Goal: Task Accomplishment & Management: Manage account settings

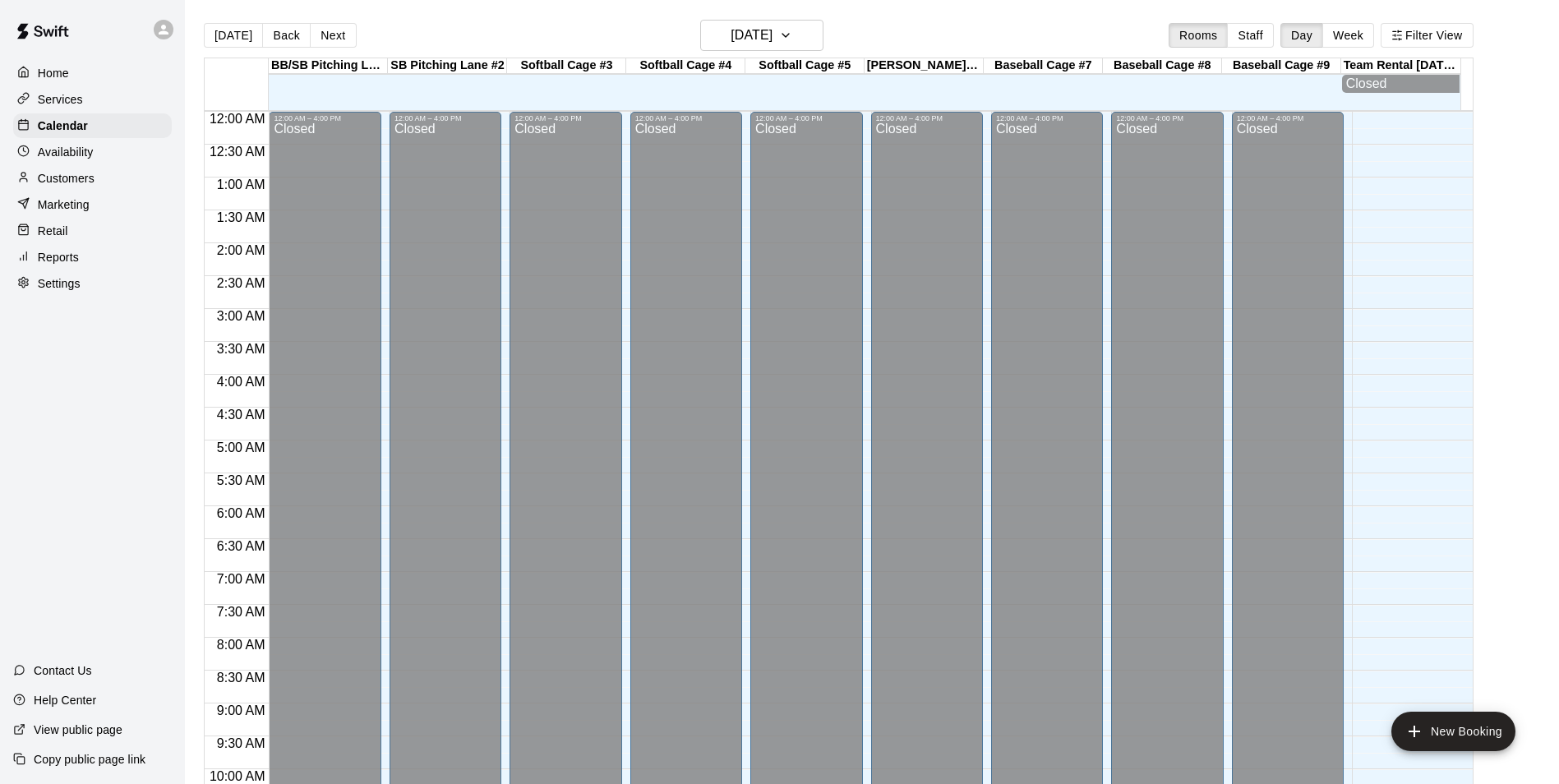
scroll to position [835, 0]
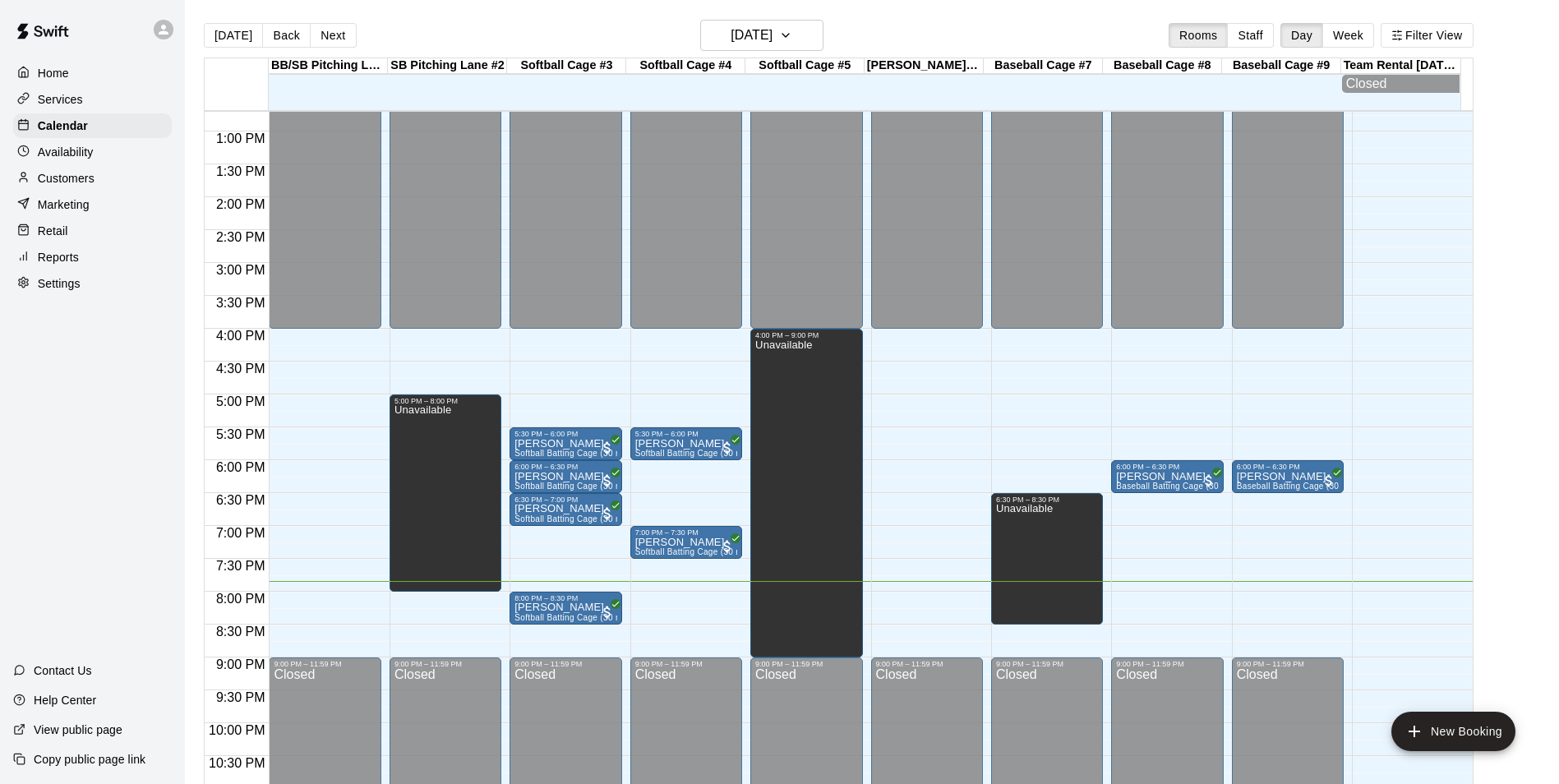
click at [661, 627] on div "12:00 AM – 4:00 PM Closed 5:30 PM – 6:00 PM [PERSON_NAME] Softball Batting Cage…" at bounding box center [686, 66] width 111 height 1577
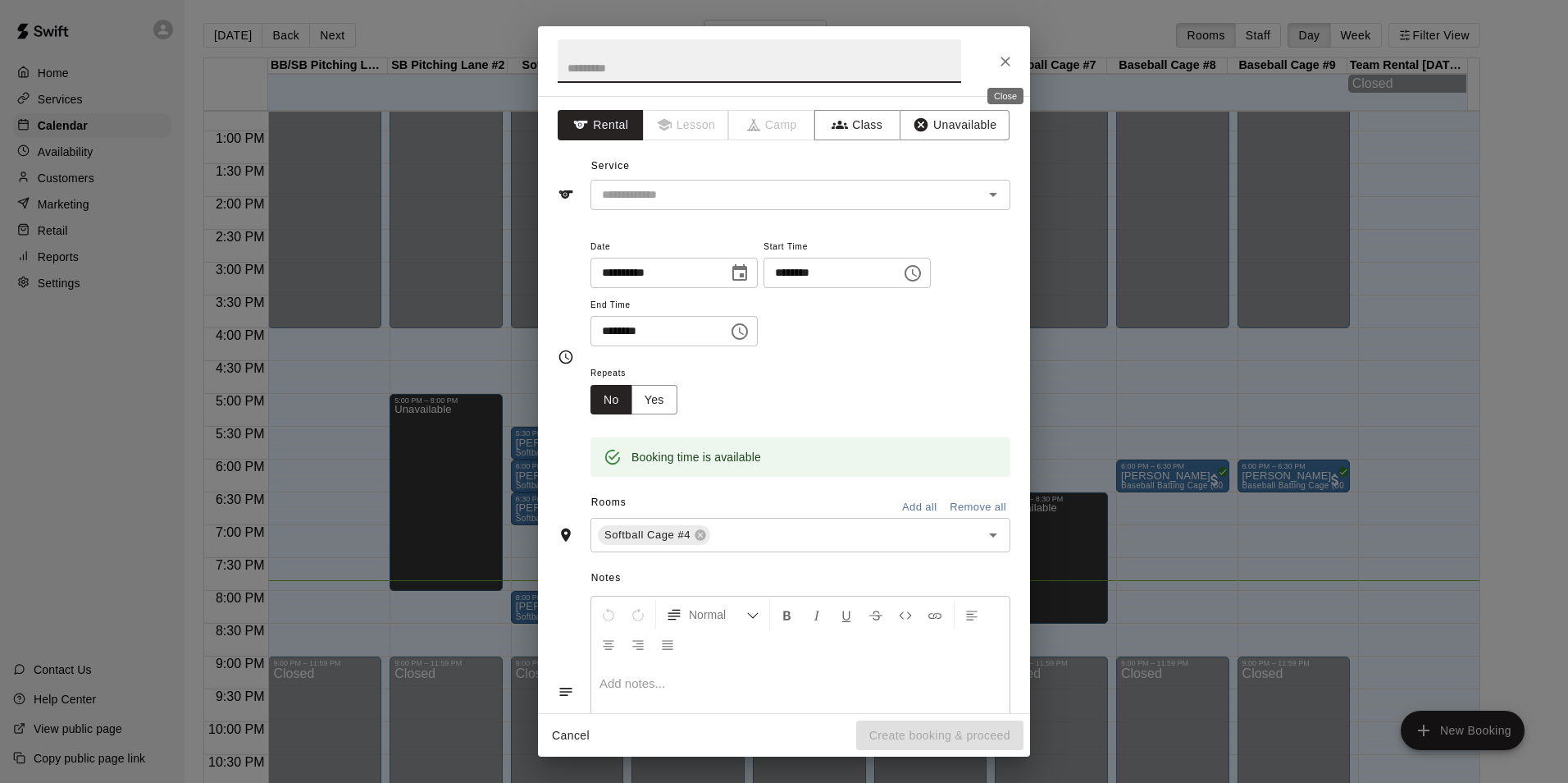
click at [1003, 61] on icon "Close" at bounding box center [1005, 61] width 16 height 16
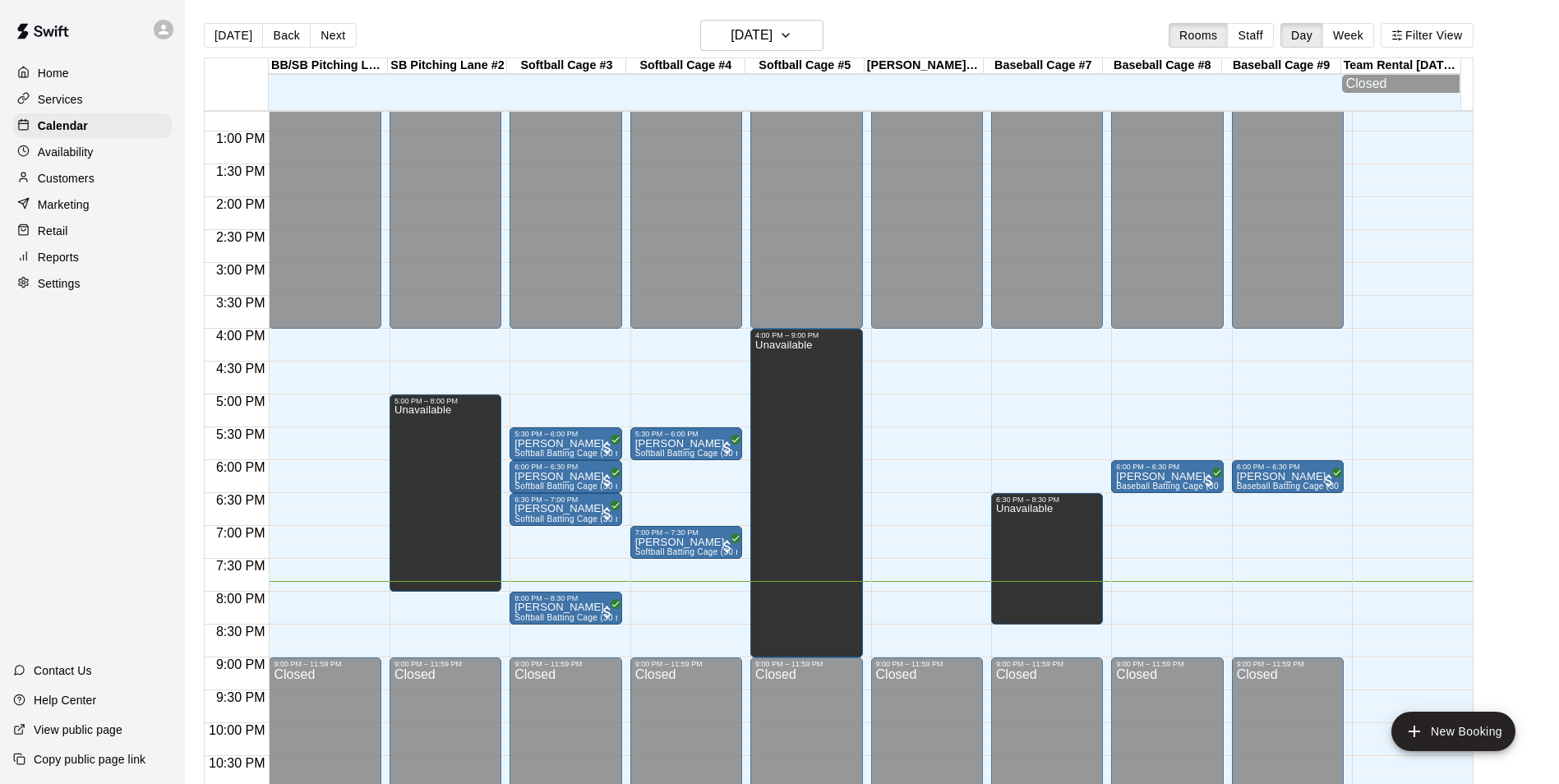
click at [675, 629] on div "12:00 AM – 4:00 PM Closed 5:30 PM – 6:00 PM [PERSON_NAME] Softball Batting Cage…" at bounding box center [686, 66] width 111 height 1577
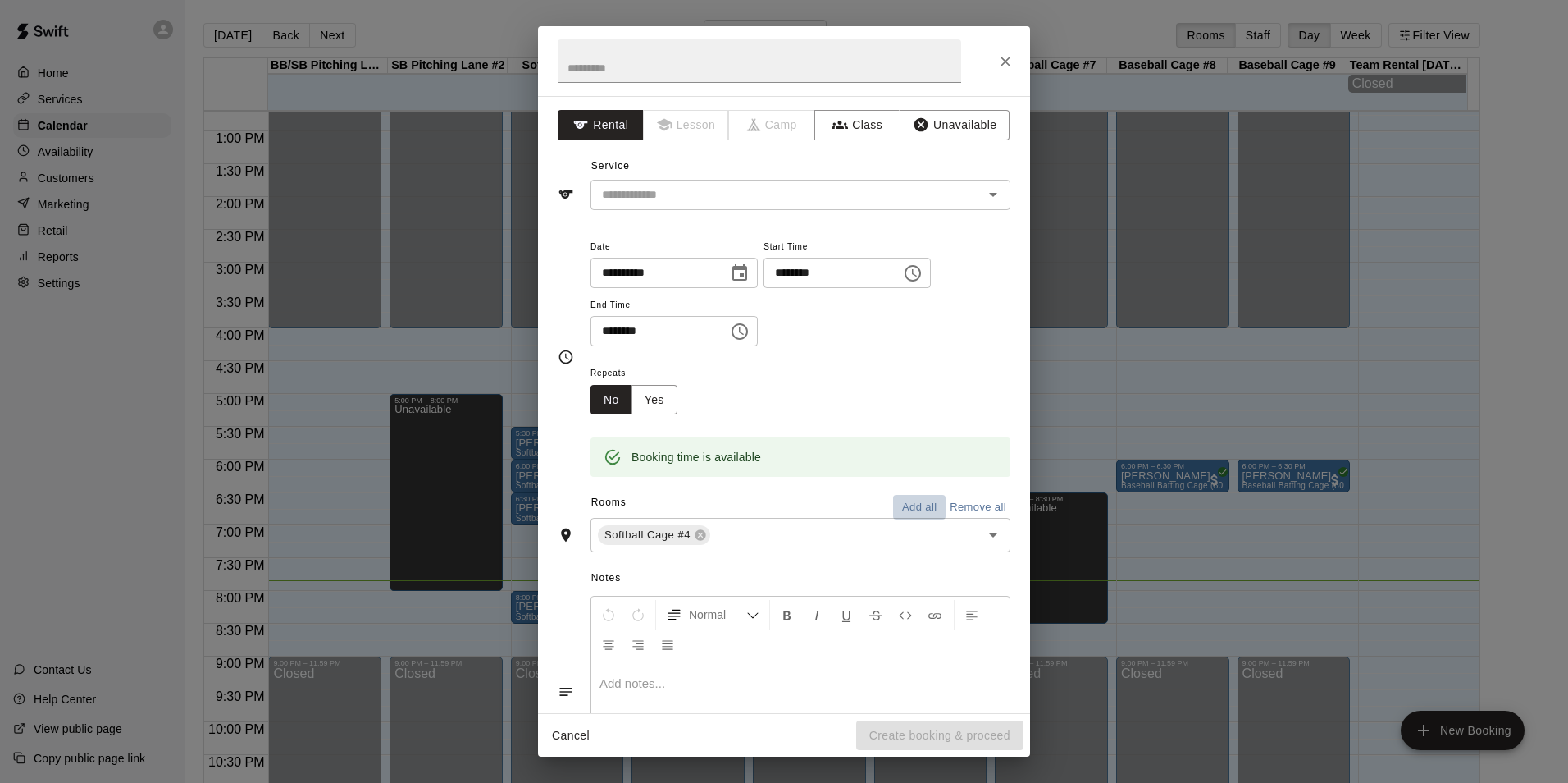
click at [912, 510] on button "Add all" at bounding box center [919, 507] width 53 height 25
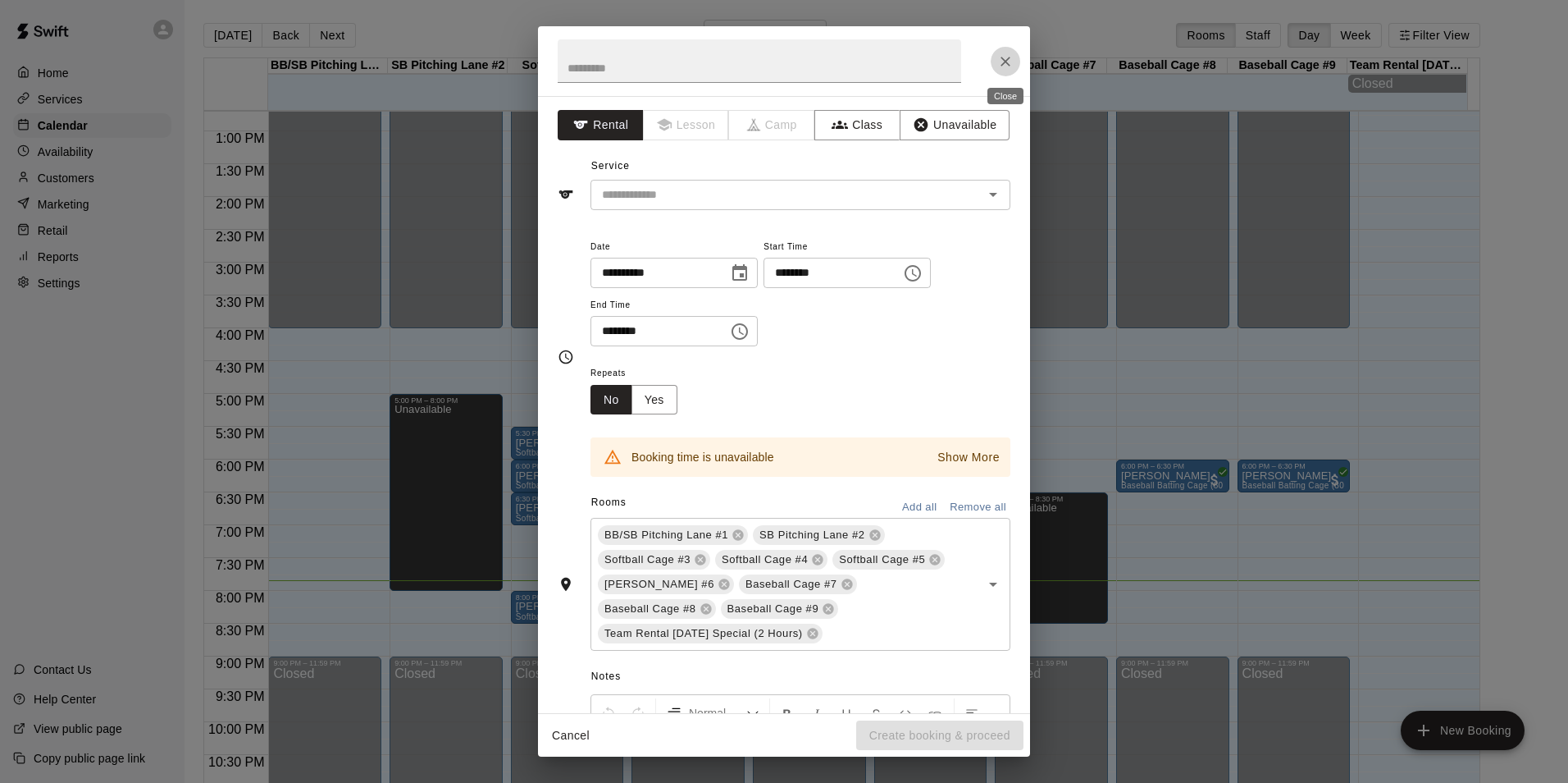
click at [1005, 58] on icon "Close" at bounding box center [1005, 61] width 16 height 16
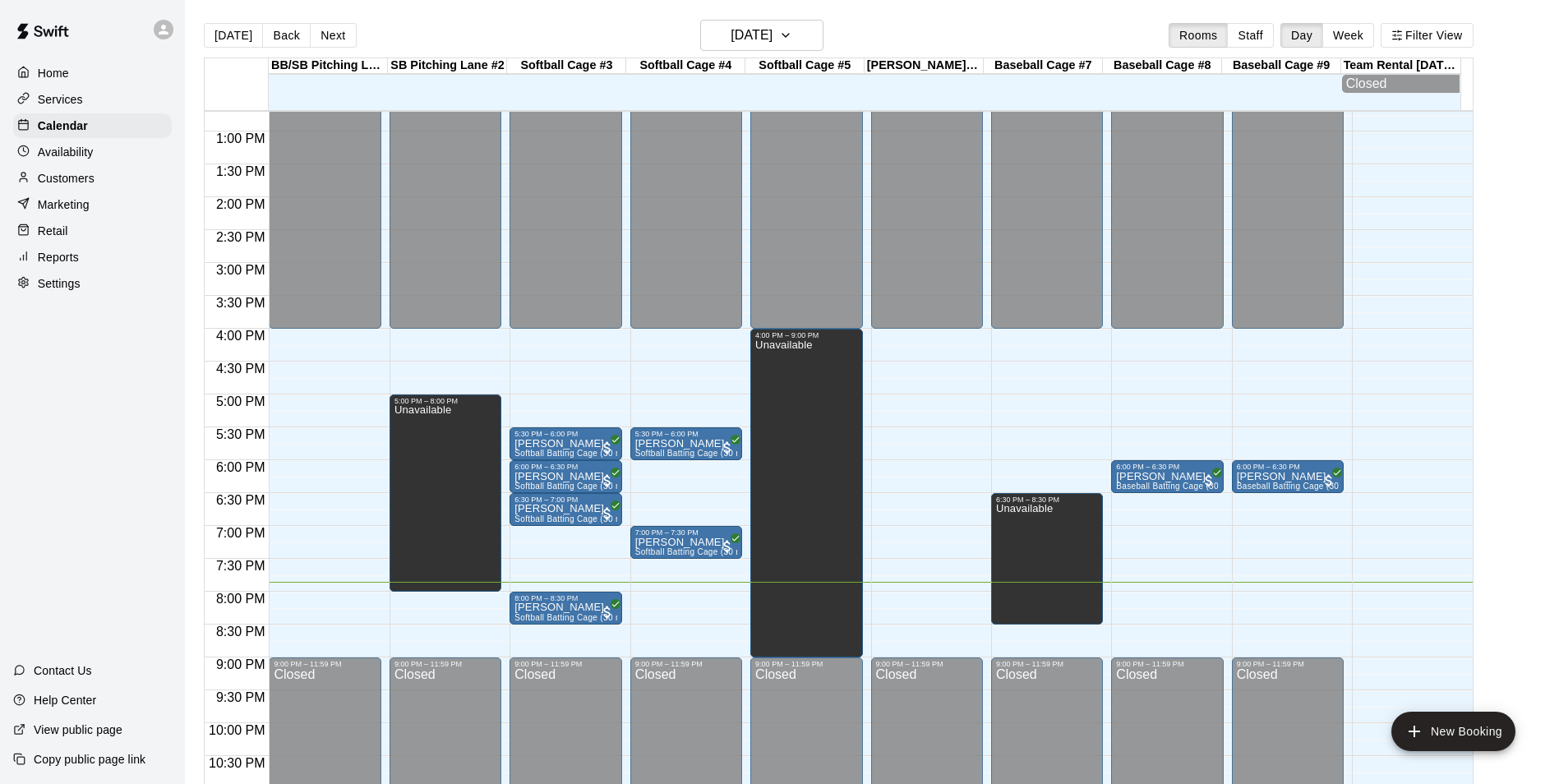
click at [714, 629] on div "12:00 AM – 4:00 PM Closed 5:30 PM – 6:00 PM [PERSON_NAME] Softball Batting Cage…" at bounding box center [686, 66] width 111 height 1577
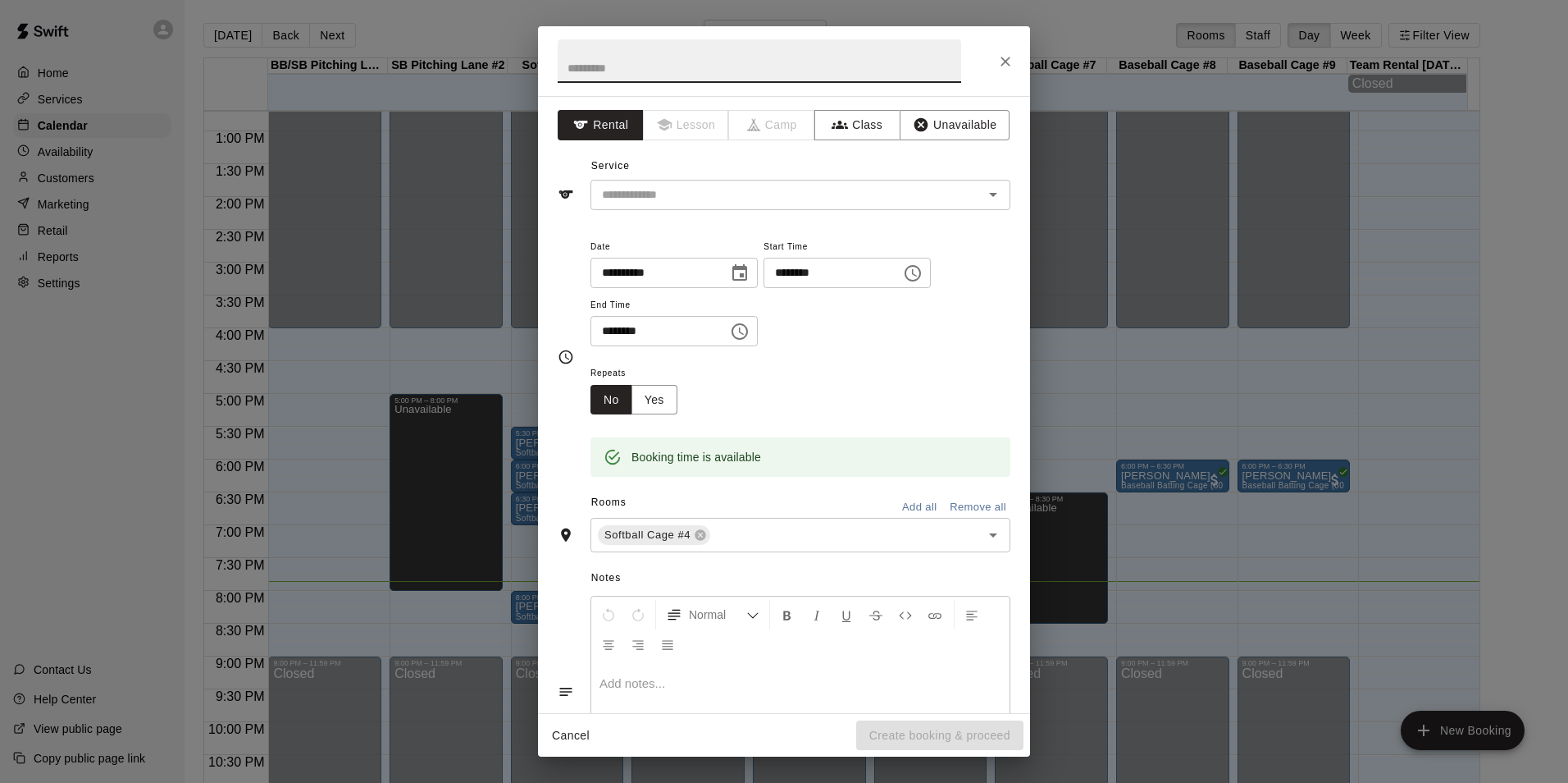
click at [895, 510] on button "Add all" at bounding box center [919, 507] width 53 height 25
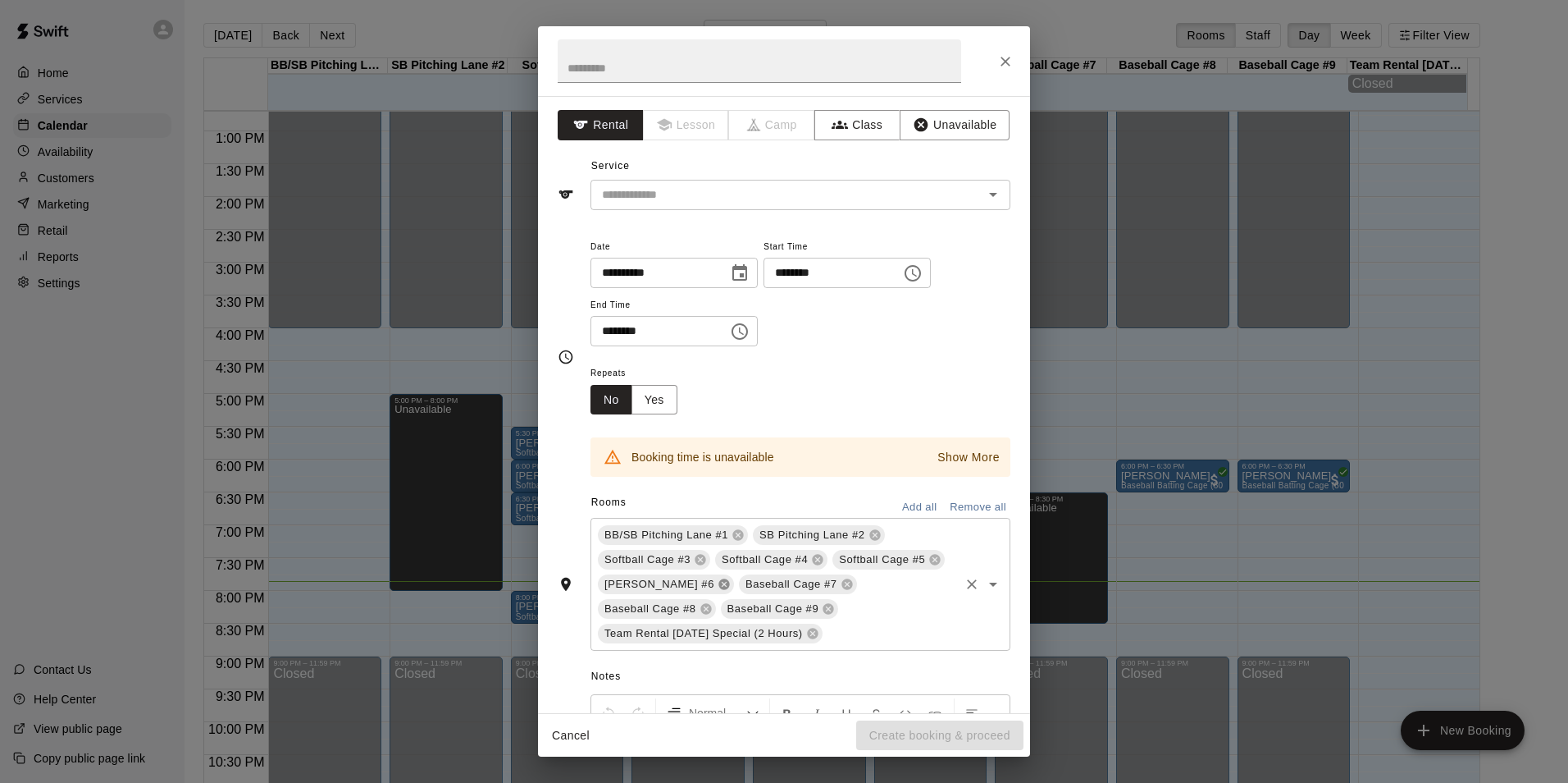
click at [729, 582] on icon at bounding box center [723, 585] width 10 height 10
click at [954, 124] on button "Unavailable" at bounding box center [954, 124] width 109 height 30
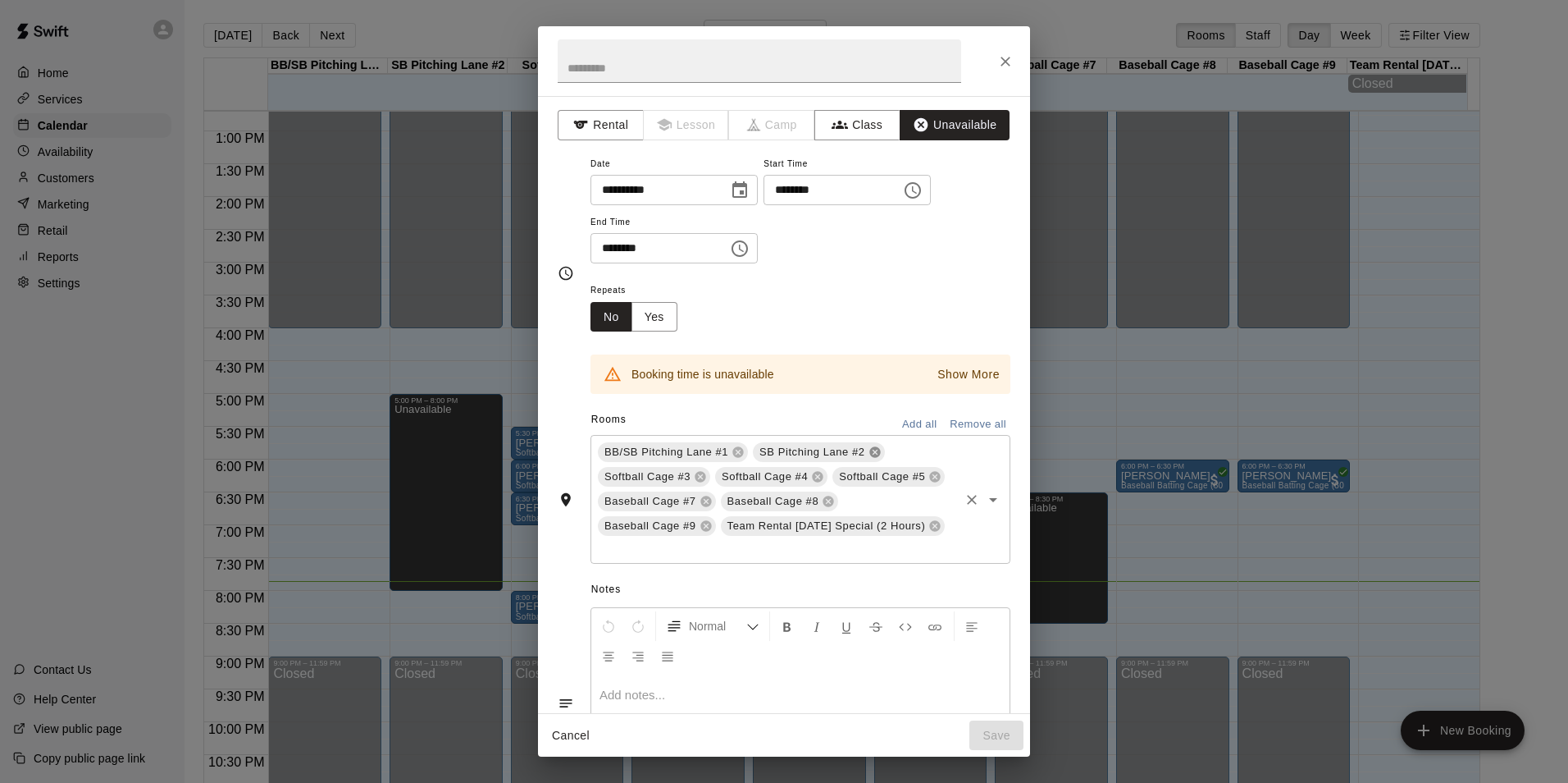
click at [870, 457] on icon at bounding box center [875, 452] width 13 height 13
click at [811, 532] on icon at bounding box center [812, 526] width 10 height 10
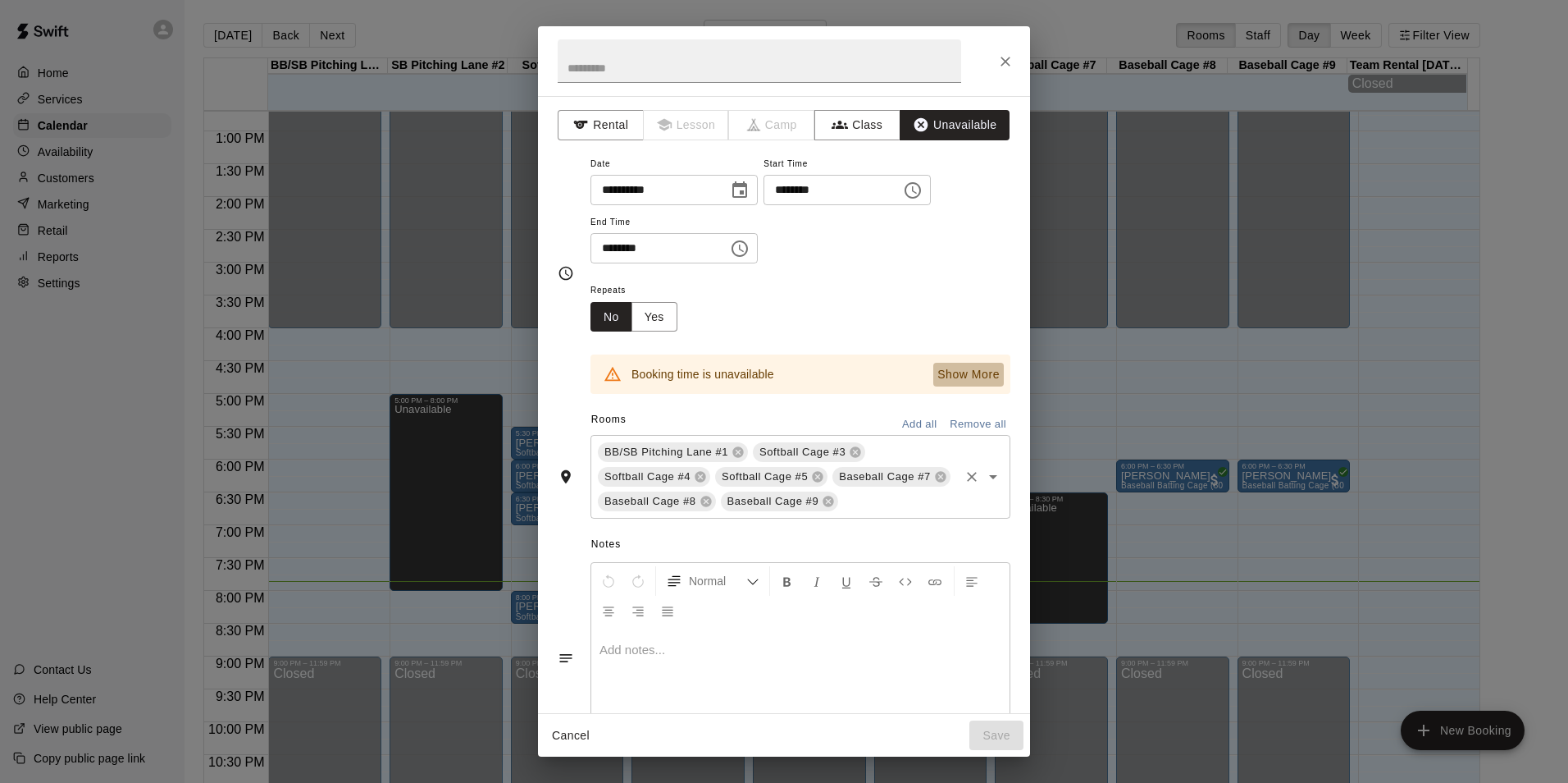
click at [953, 369] on p "Show More" at bounding box center [969, 374] width 62 height 17
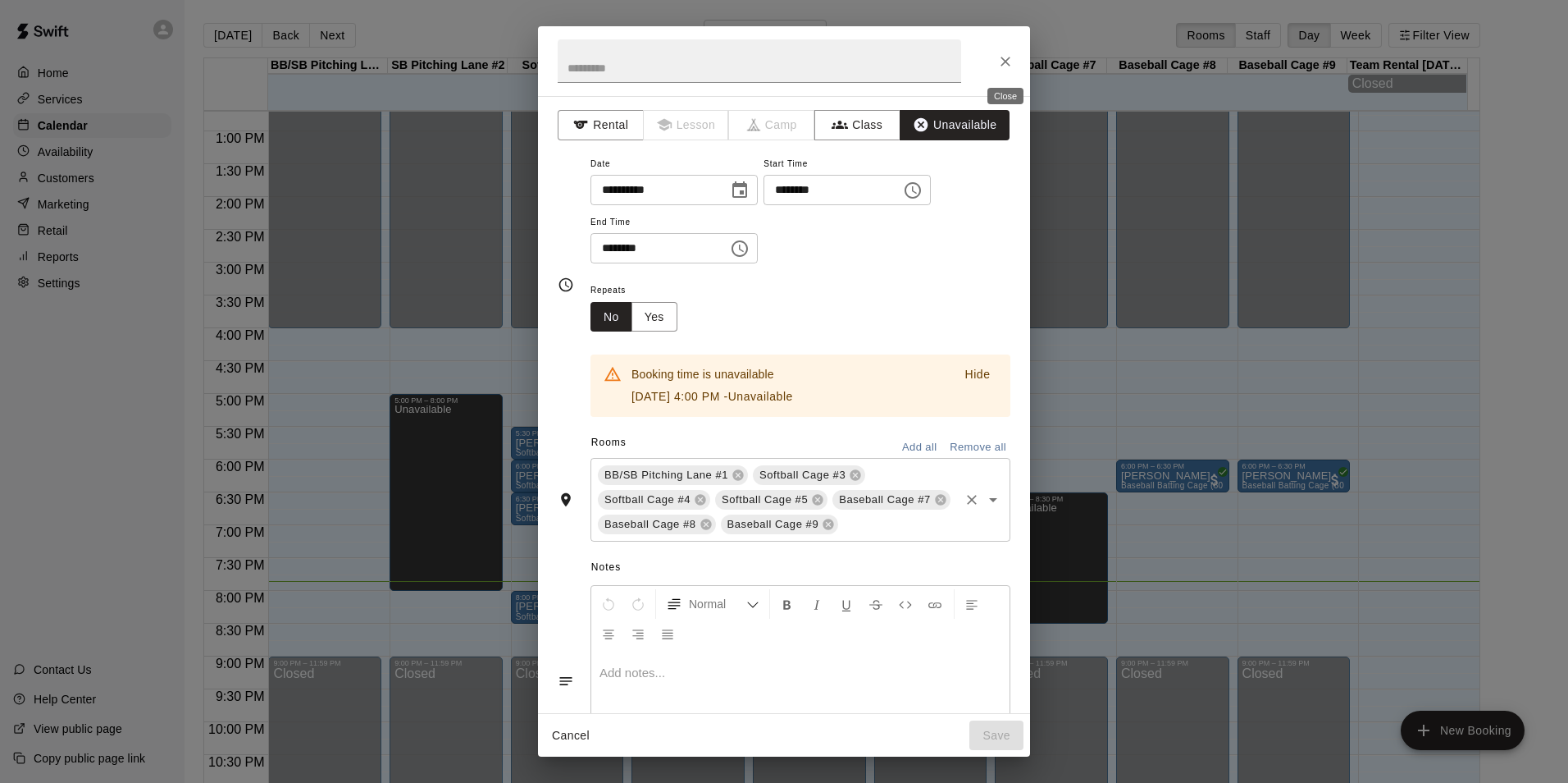
click at [1003, 63] on icon "Close" at bounding box center [1005, 61] width 16 height 16
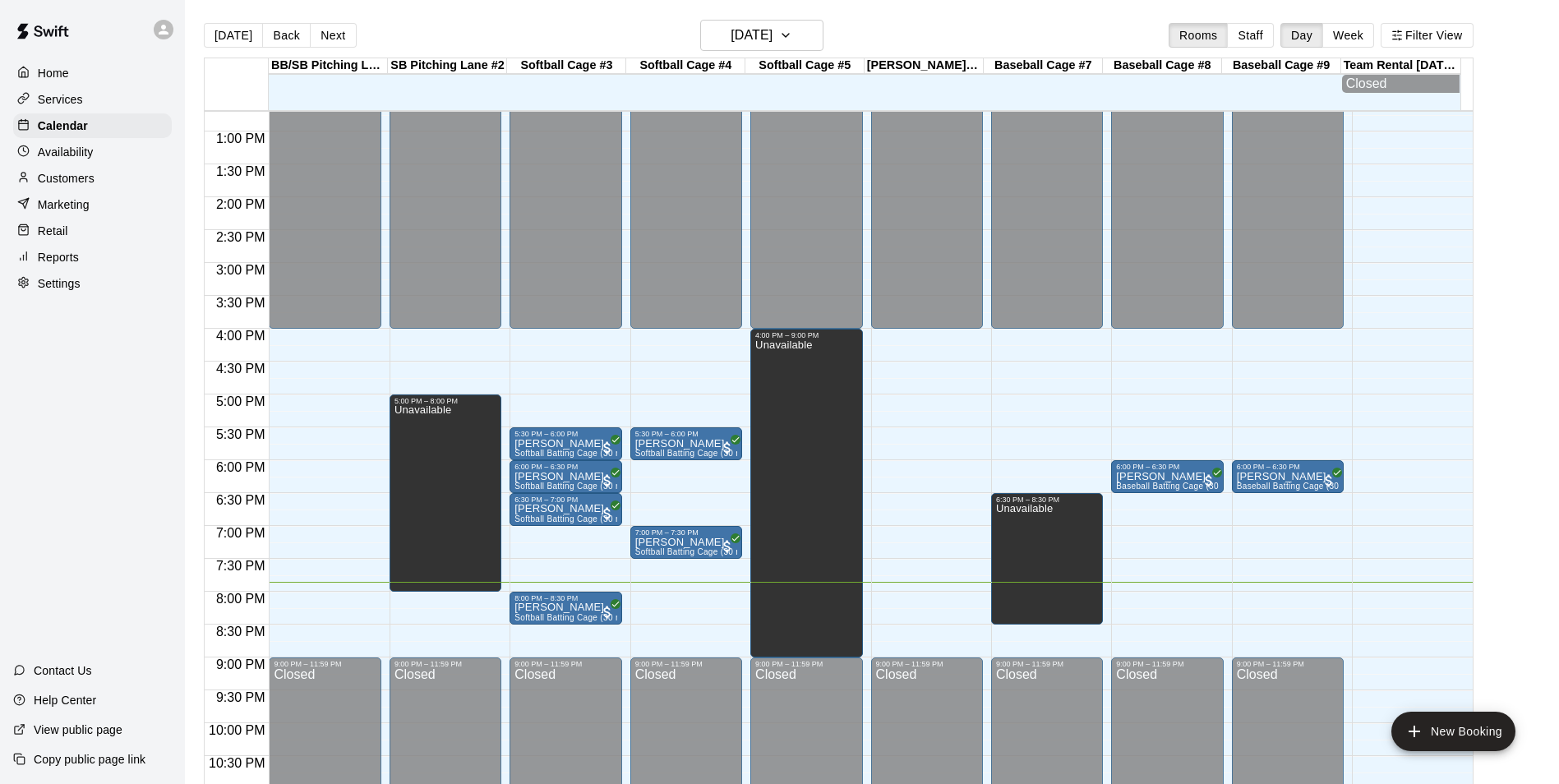
click at [699, 629] on div "12:00 AM – 4:00 PM Closed 5:30 PM – 6:00 PM [PERSON_NAME] Softball Batting Cage…" at bounding box center [686, 66] width 111 height 1577
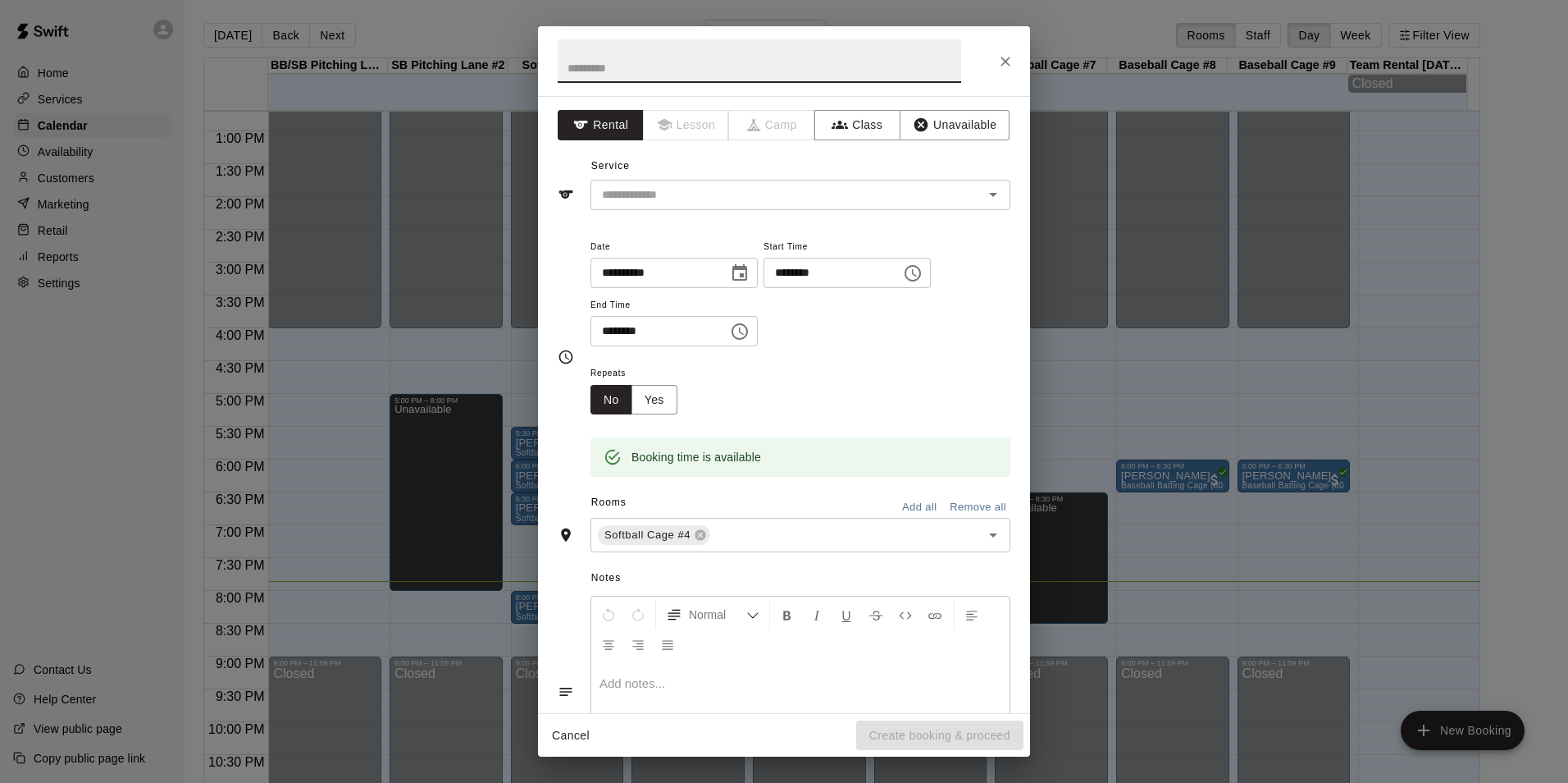
click at [893, 497] on button "Add all" at bounding box center [919, 507] width 53 height 25
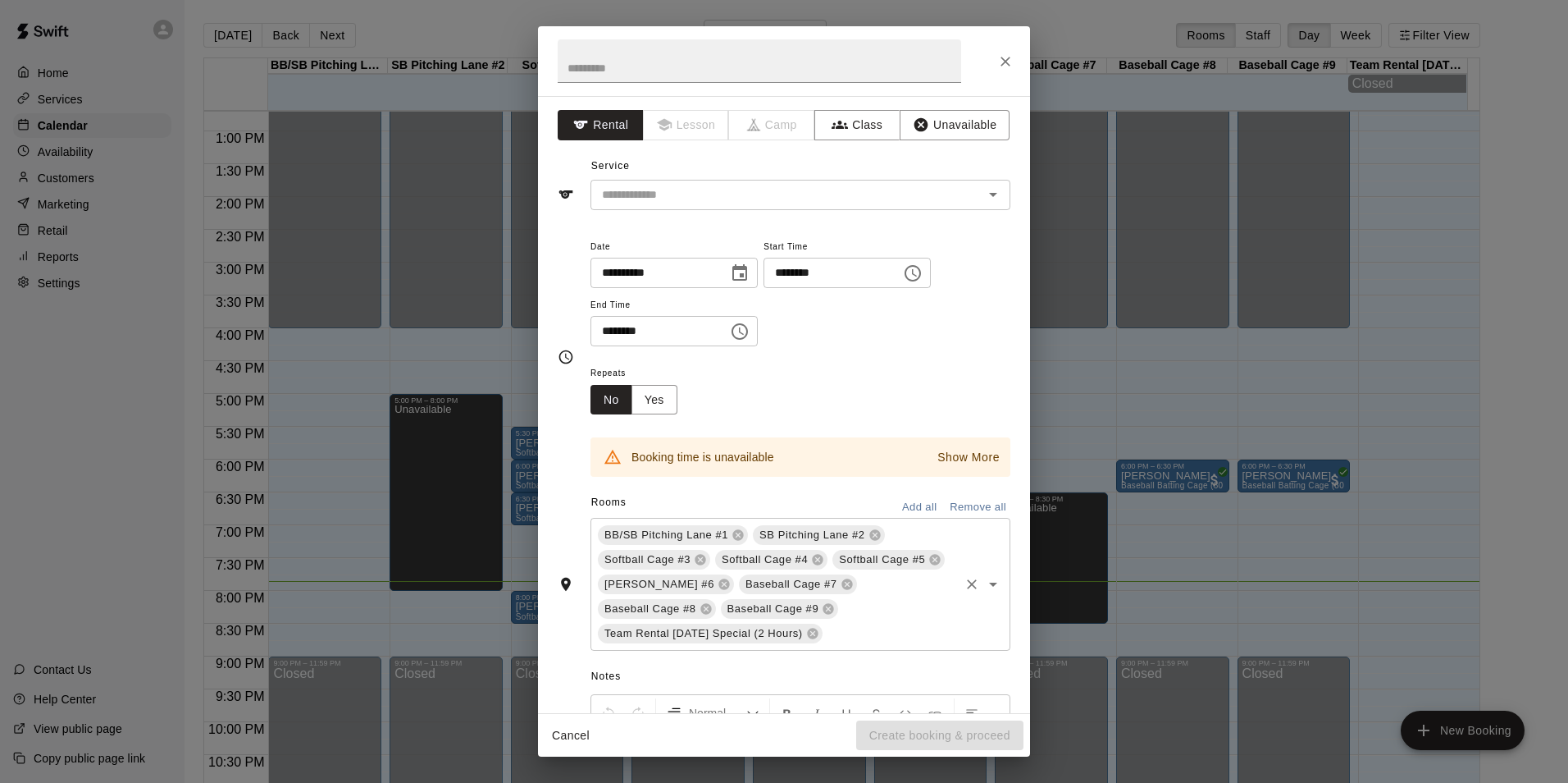
click at [734, 577] on div "[PERSON_NAME] #6" at bounding box center [666, 584] width 136 height 20
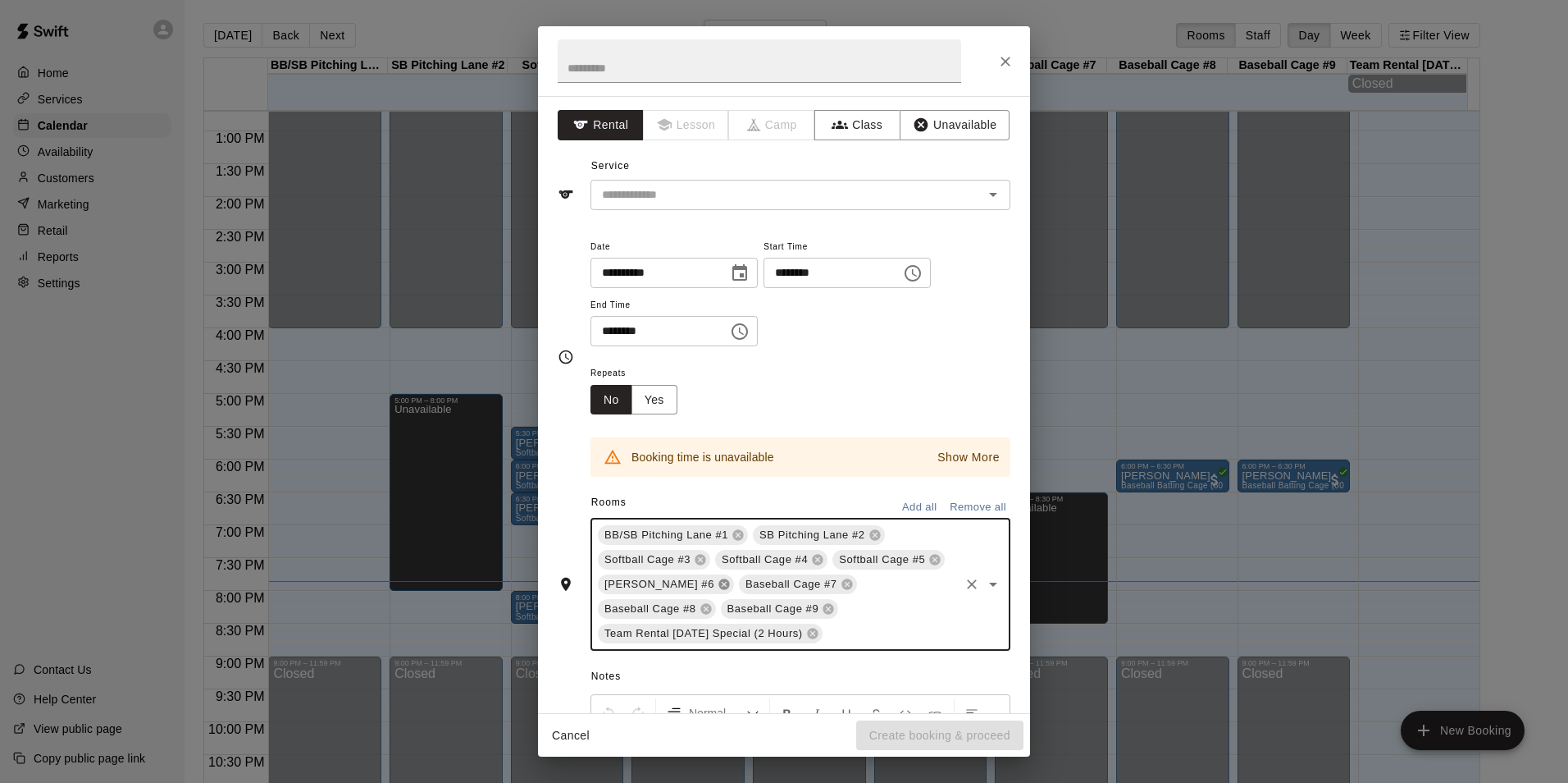
click at [729, 589] on icon at bounding box center [723, 585] width 10 height 10
click at [930, 615] on icon at bounding box center [935, 609] width 10 height 10
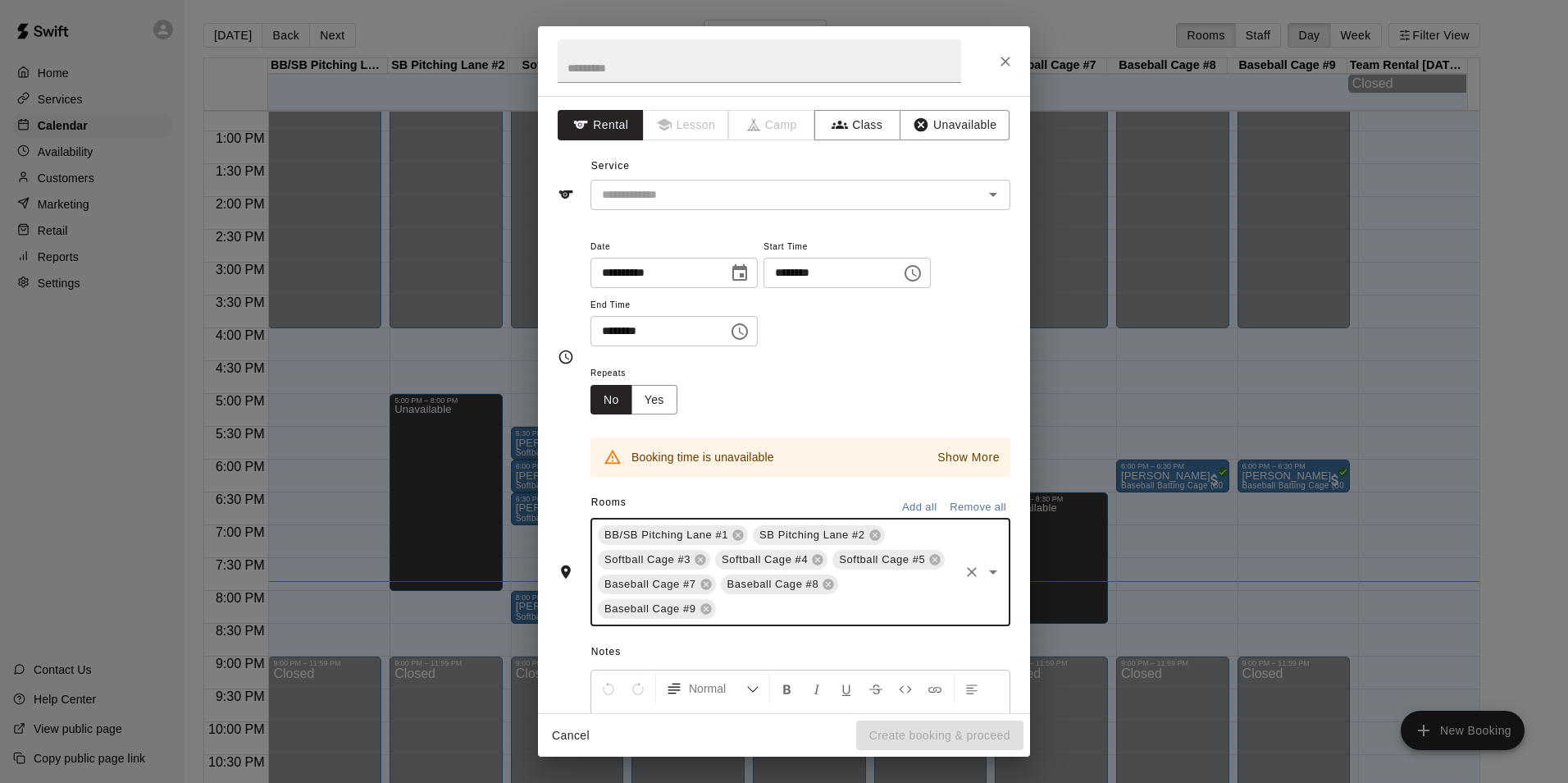
click at [956, 455] on p "Show More" at bounding box center [969, 457] width 62 height 17
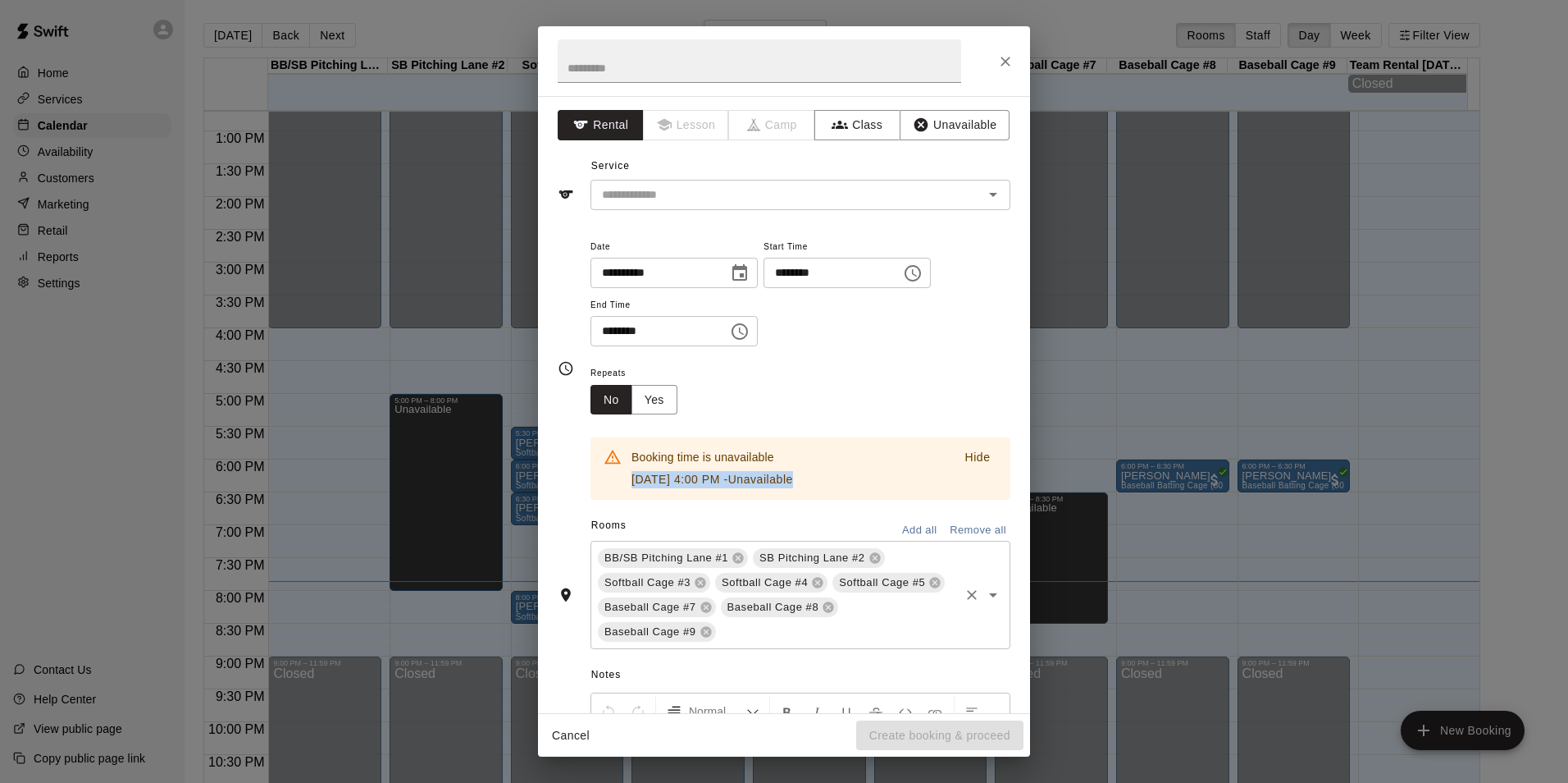
drag, startPoint x: 629, startPoint y: 480, endPoint x: 855, endPoint y: 486, distance: 226.1
click at [855, 486] on div "Booking time is unavailable [DATE] 4:00 PM - Unavailable Hide" at bounding box center [800, 468] width 420 height 62
drag, startPoint x: 855, startPoint y: 486, endPoint x: 804, endPoint y: 315, distance: 178.4
click at [803, 338] on div "**********" at bounding box center [800, 299] width 420 height 127
click at [740, 554] on icon at bounding box center [738, 558] width 10 height 10
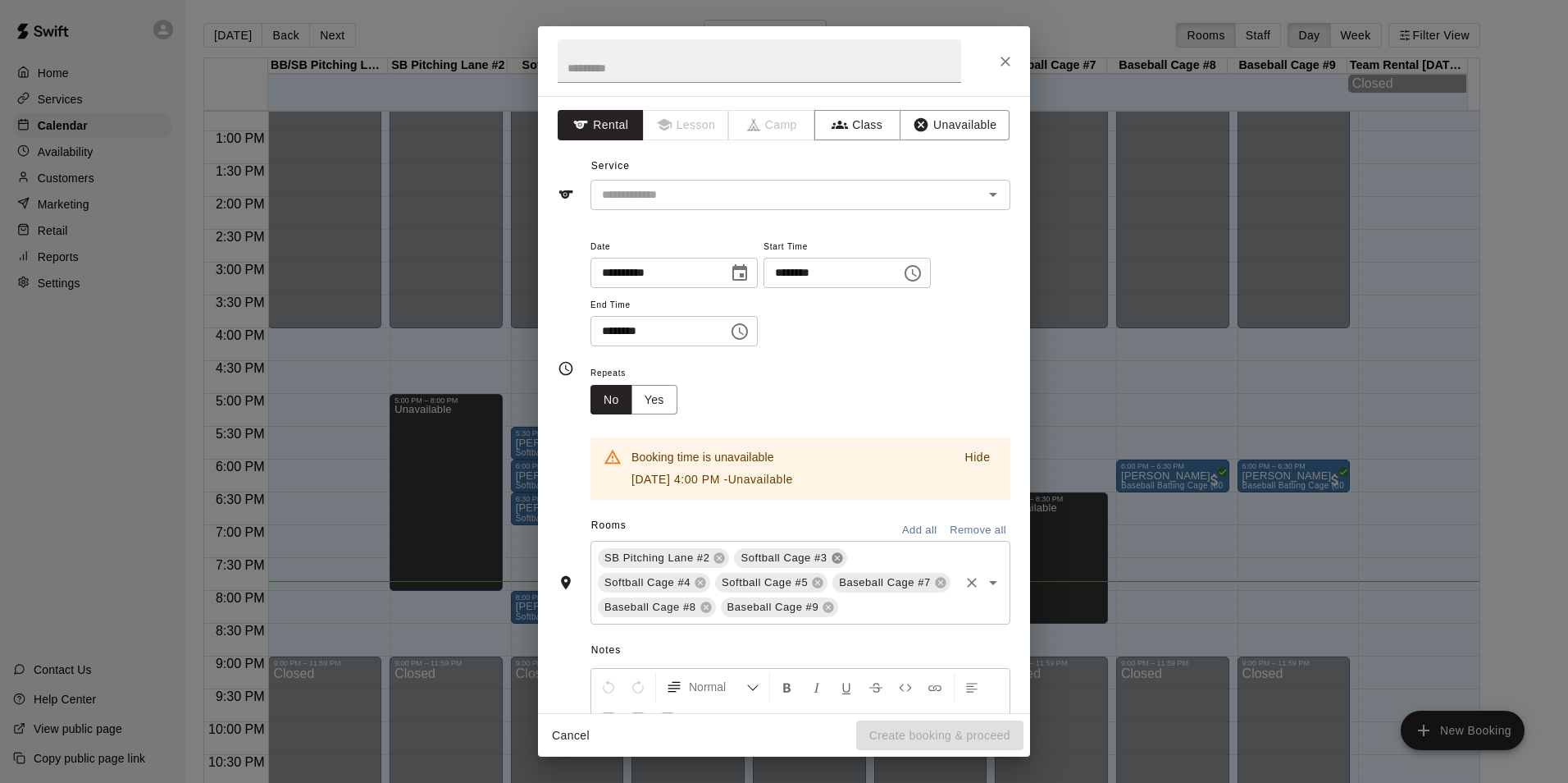
click at [835, 556] on icon at bounding box center [837, 558] width 10 height 10
click at [701, 582] on icon at bounding box center [700, 583] width 10 height 10
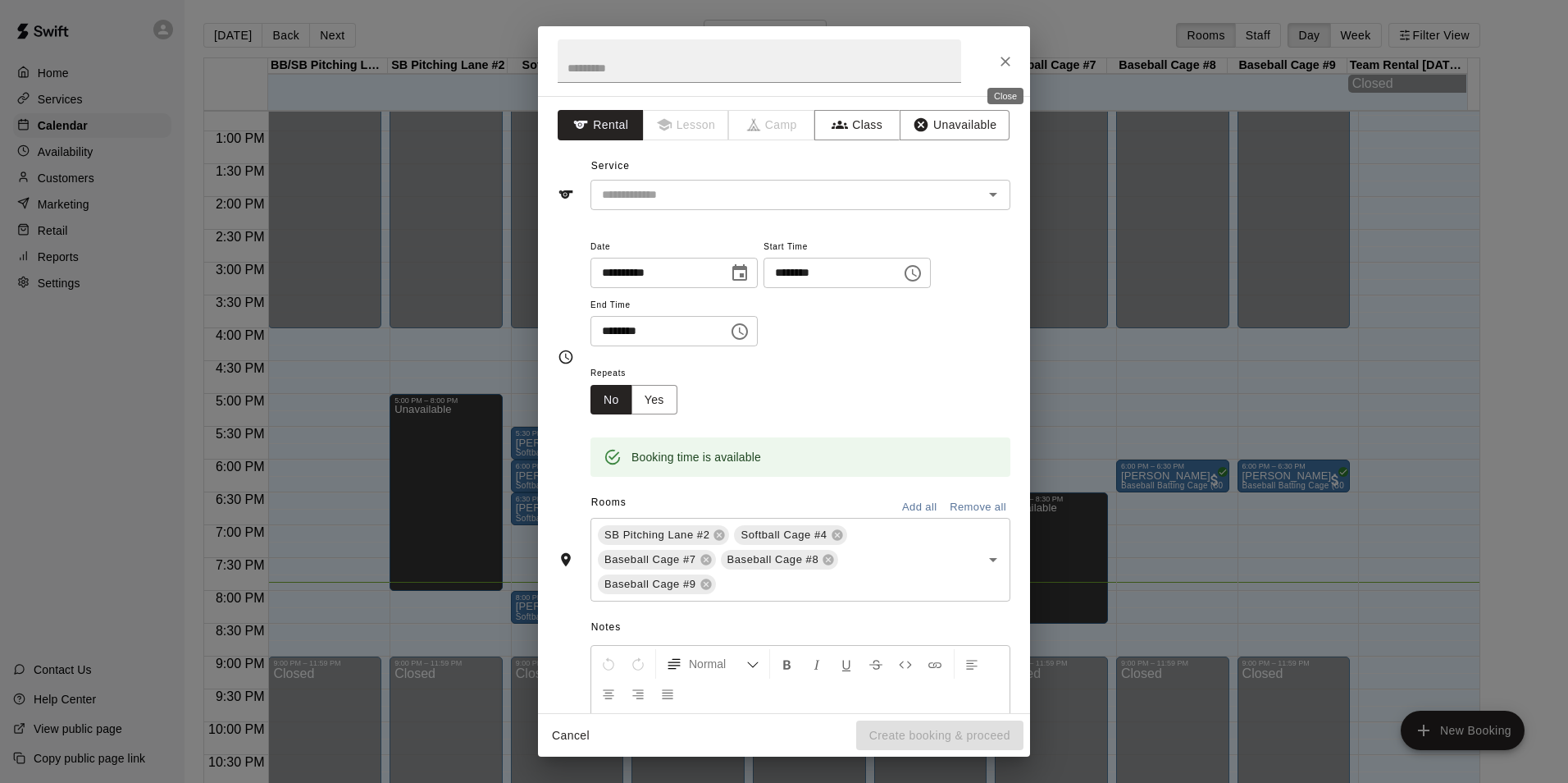
click at [992, 57] on button "Close" at bounding box center [1005, 61] width 29 height 29
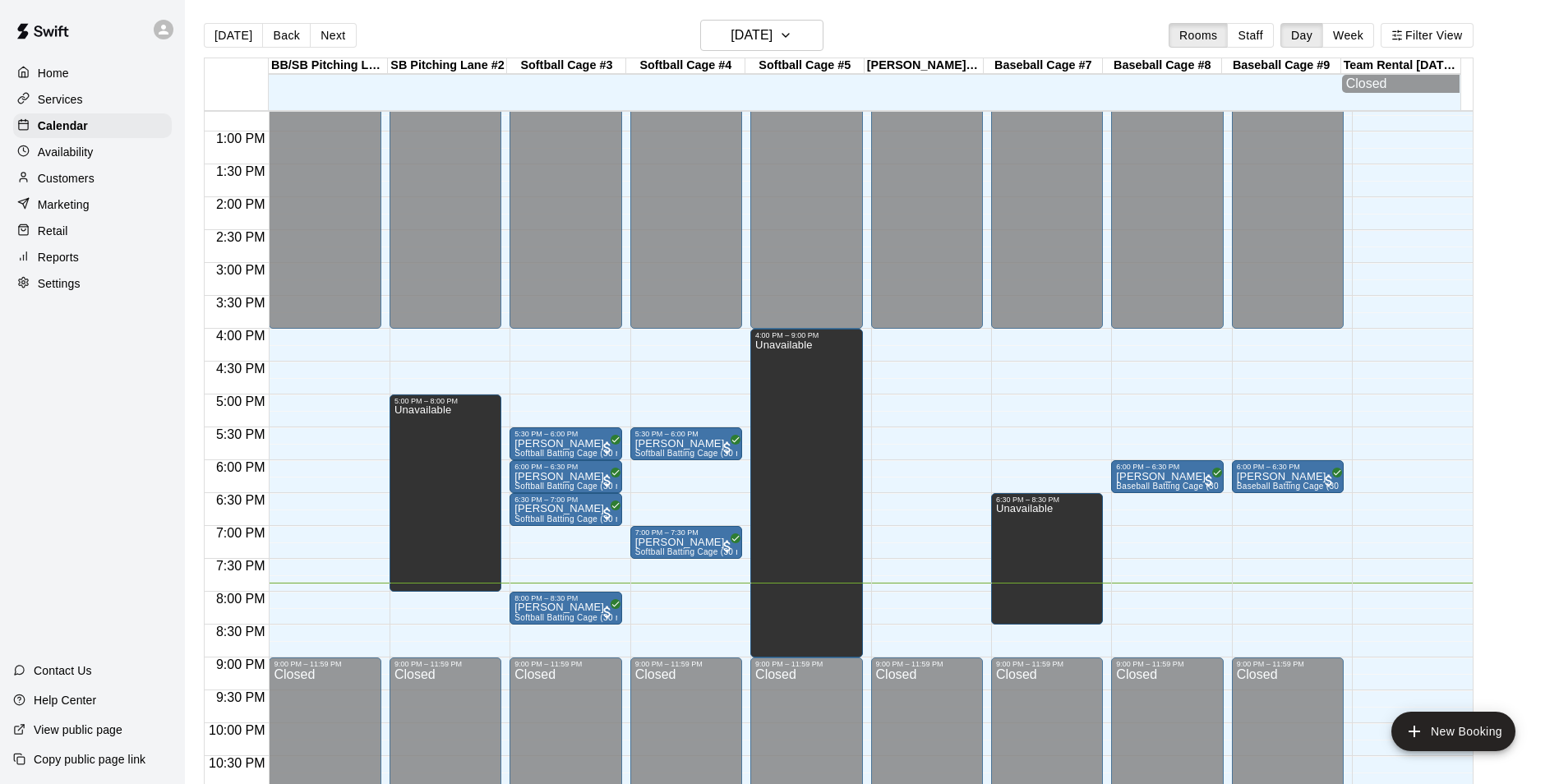
click at [702, 626] on div "12:00 AM – 4:00 PM Closed 5:30 PM – 6:00 PM [PERSON_NAME] Softball Batting Cage…" at bounding box center [686, 66] width 111 height 1577
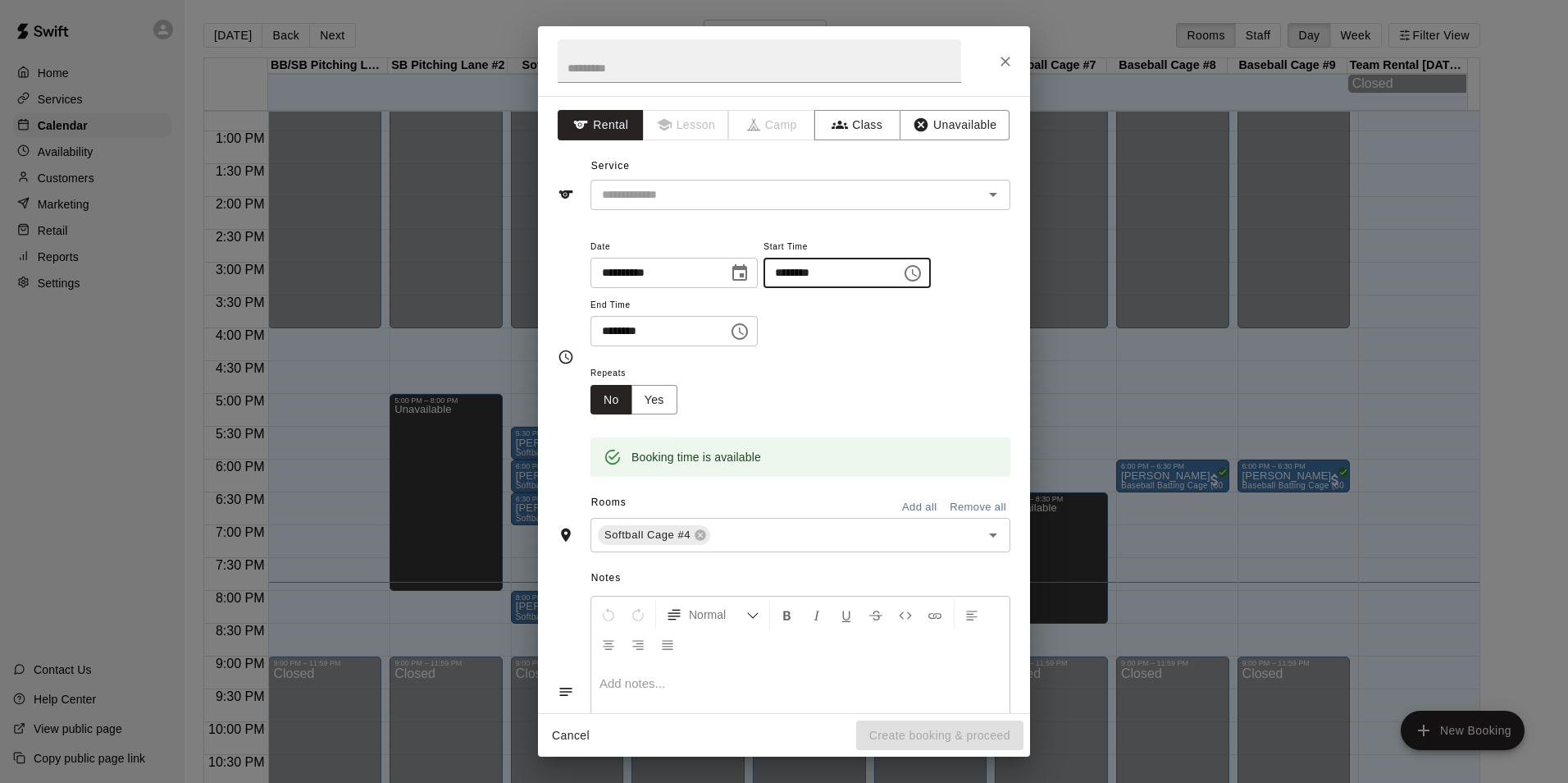
click at [819, 273] on input "********" at bounding box center [827, 272] width 127 height 30
type input "********"
click at [611, 322] on input "********" at bounding box center [653, 330] width 127 height 30
type input "********"
click at [913, 511] on button "Add all" at bounding box center [919, 507] width 53 height 25
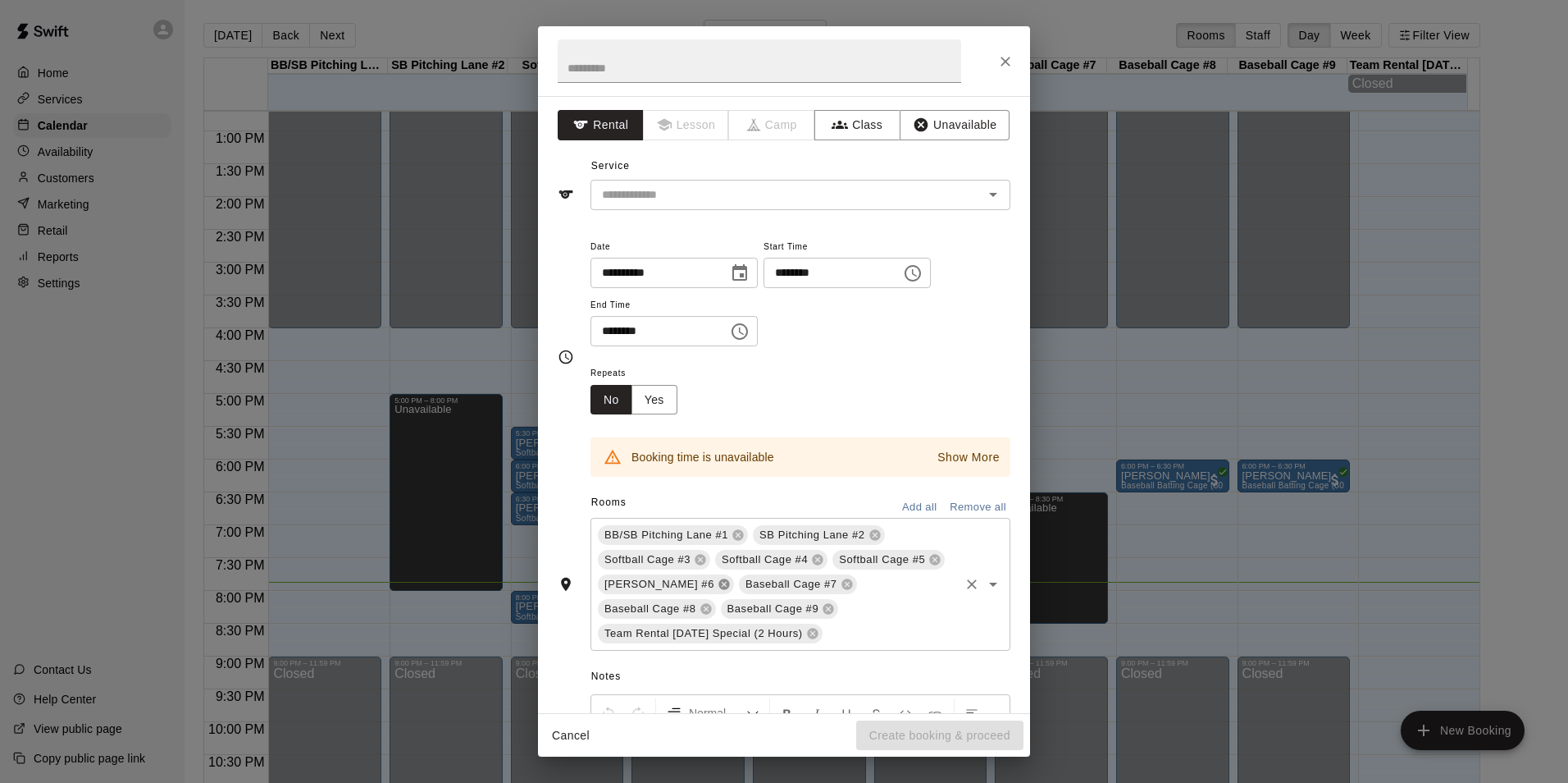
click at [731, 586] on icon at bounding box center [724, 584] width 13 height 13
click at [809, 617] on span "Team Rental [DATE] Special (2 Hours)" at bounding box center [826, 608] width 211 height 16
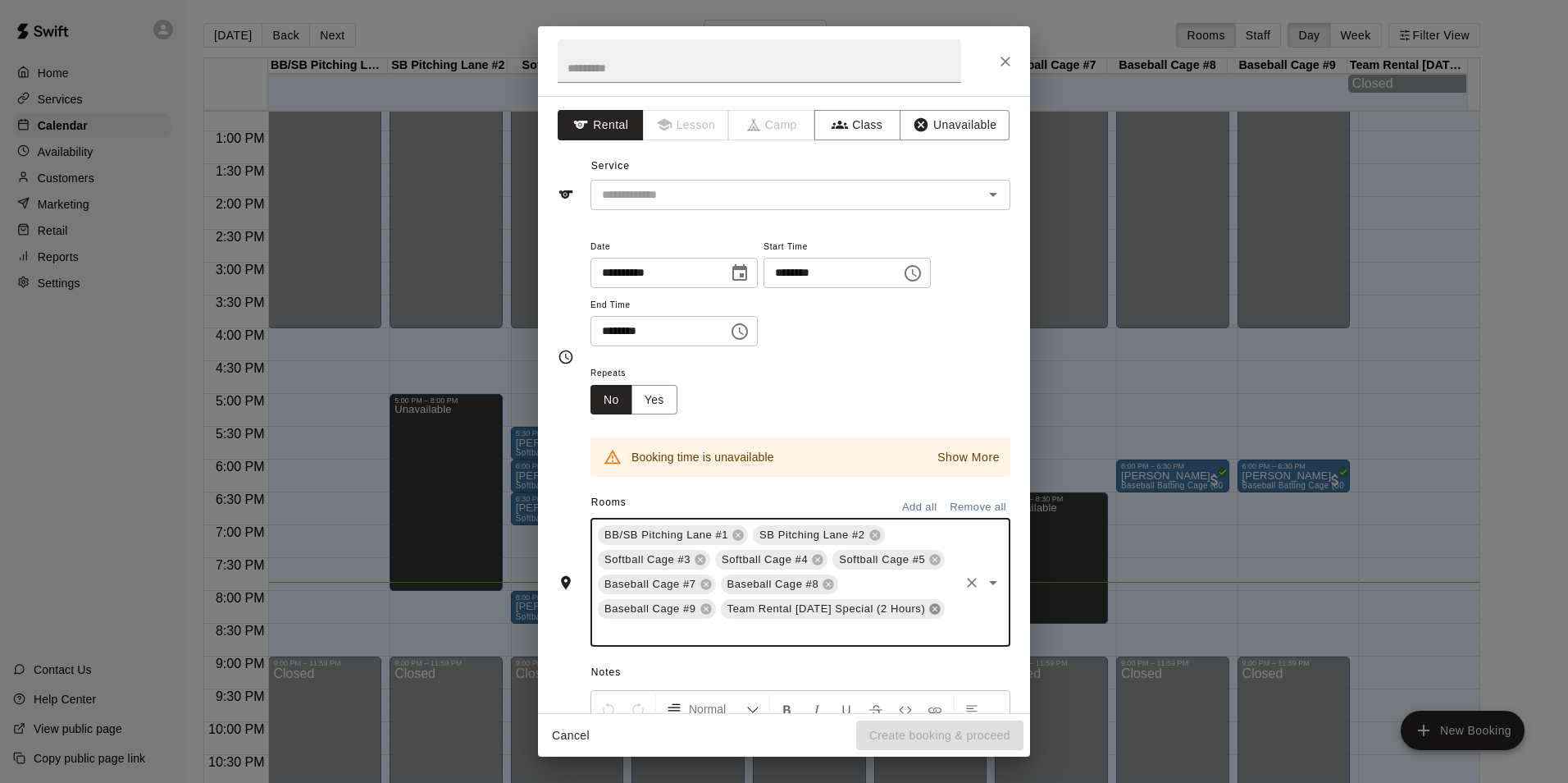
click at [930, 615] on icon at bounding box center [935, 609] width 10 height 10
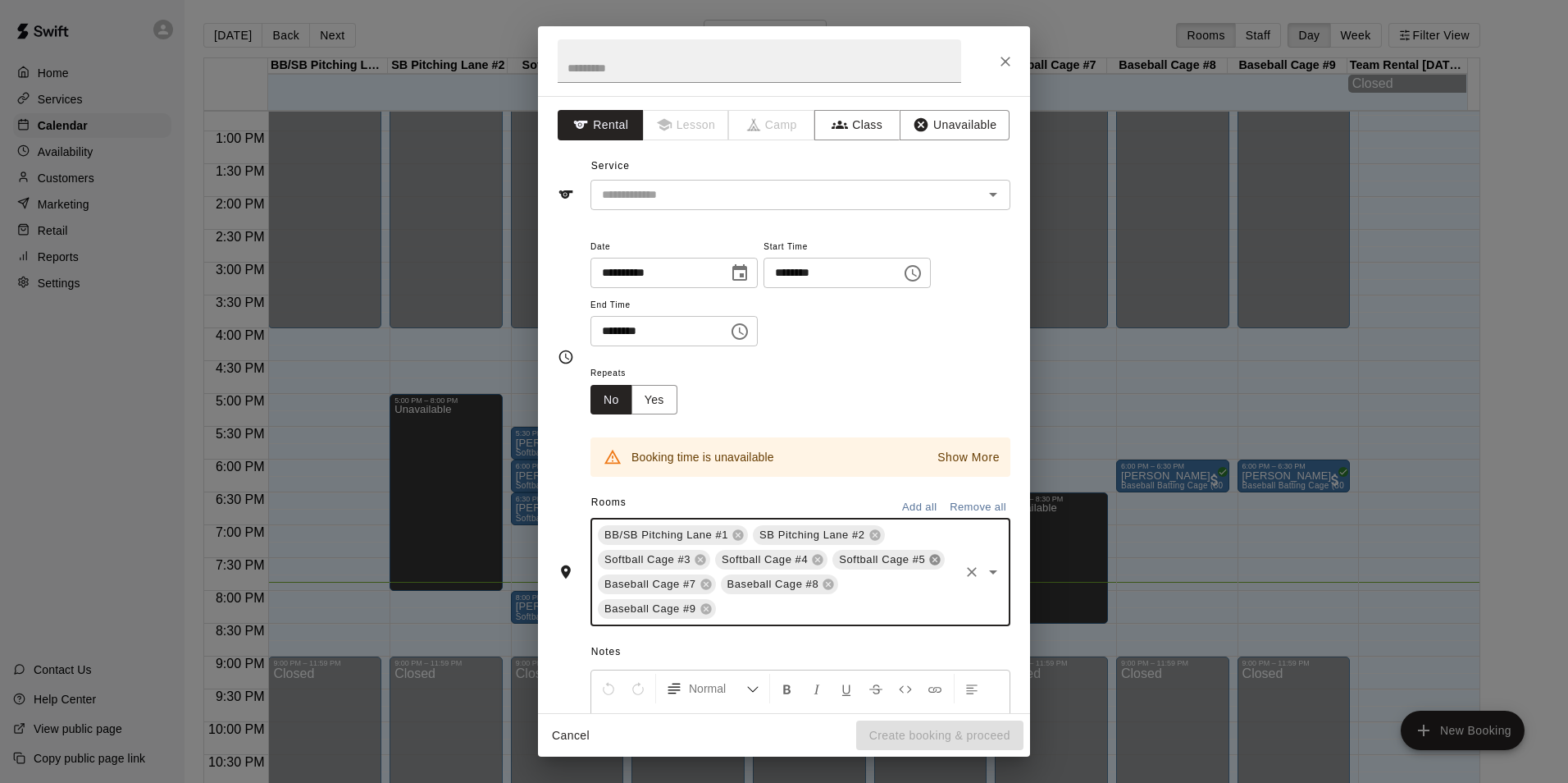
click at [930, 566] on icon at bounding box center [935, 560] width 10 height 10
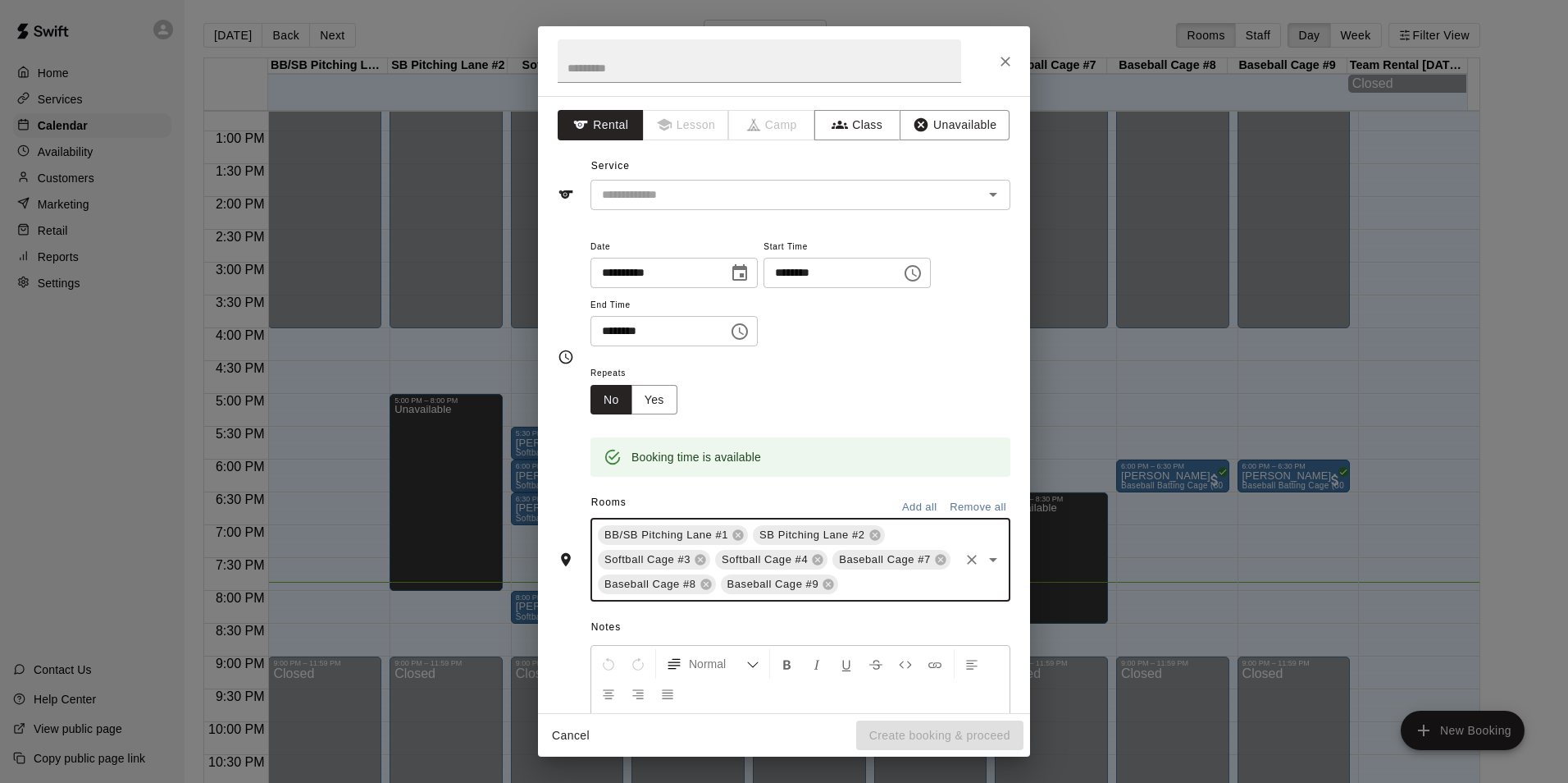
click at [990, 110] on div "**********" at bounding box center [784, 404] width 492 height 617
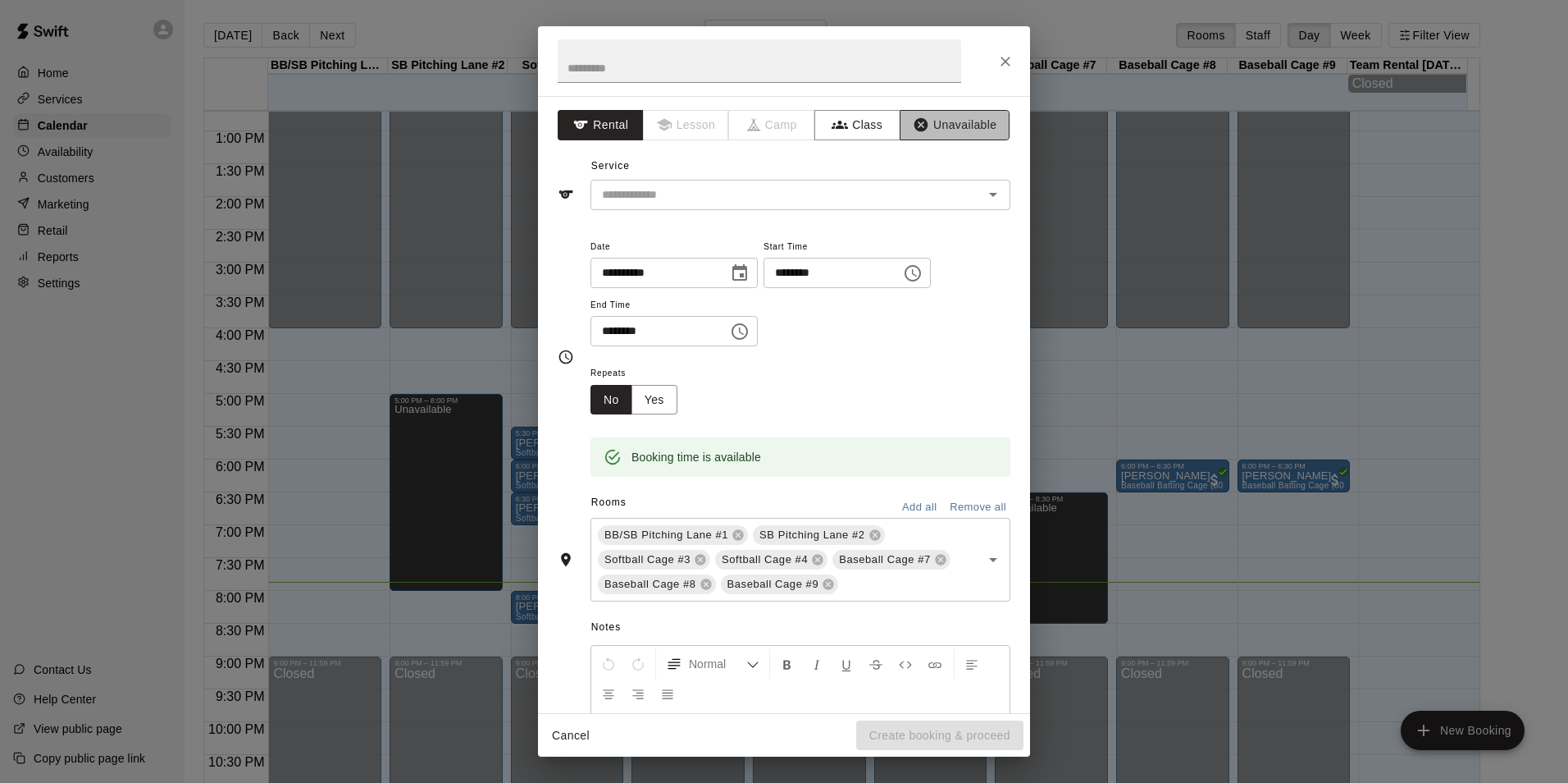
click at [975, 128] on button "Unavailable" at bounding box center [954, 124] width 109 height 30
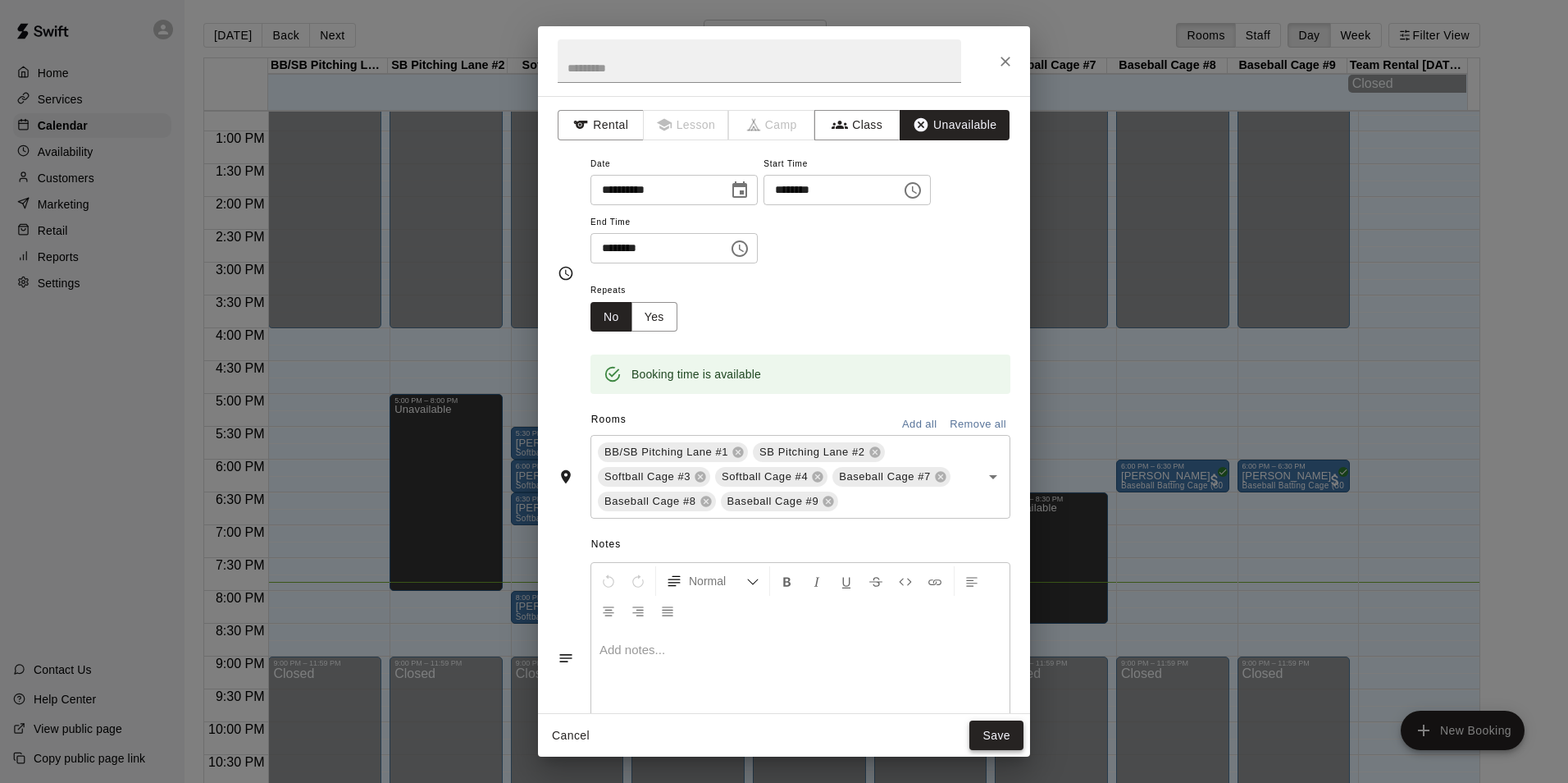
click at [1000, 730] on button "Save" at bounding box center [996, 735] width 54 height 30
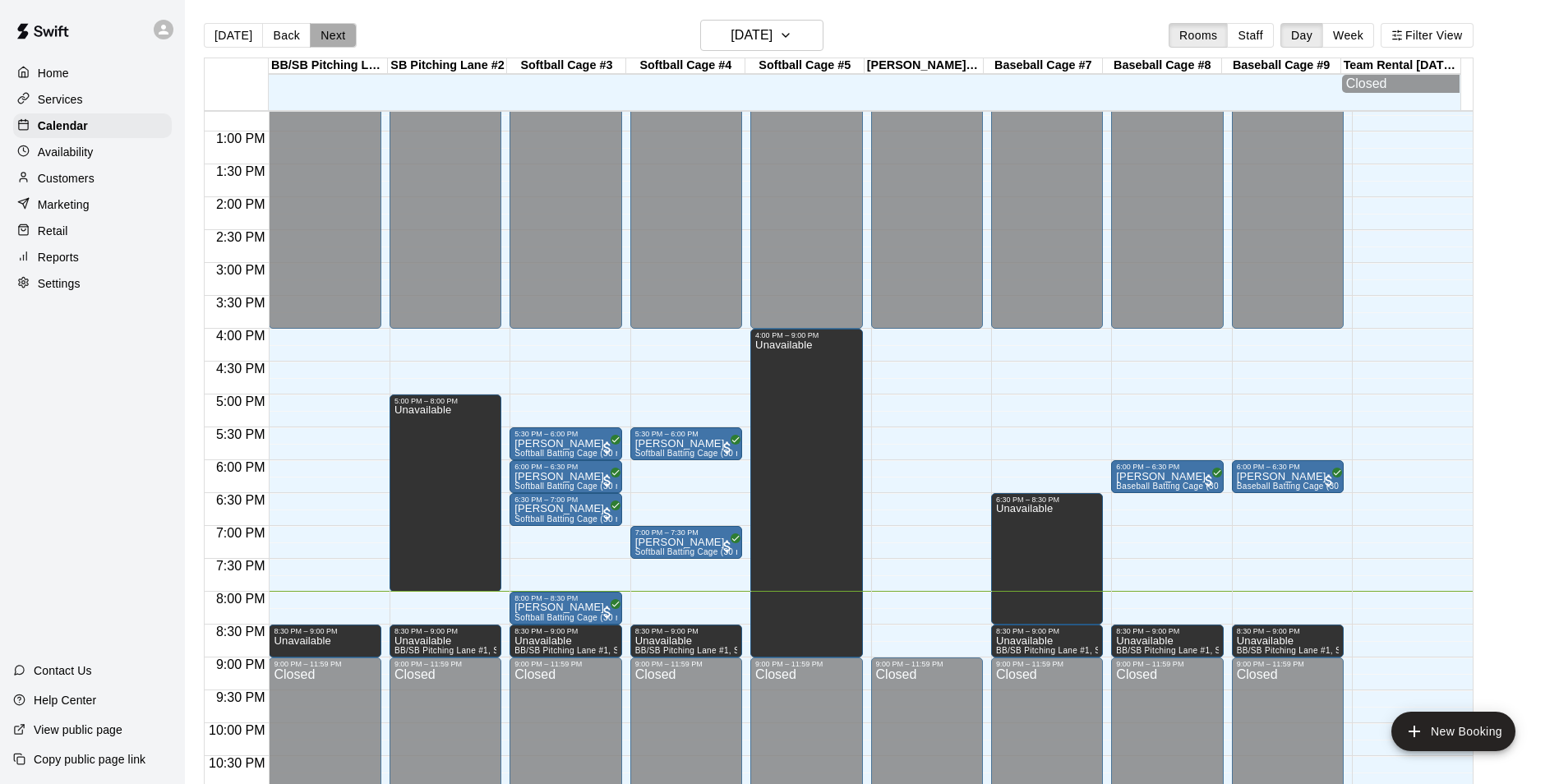
click at [337, 46] on button "Next" at bounding box center [333, 35] width 46 height 25
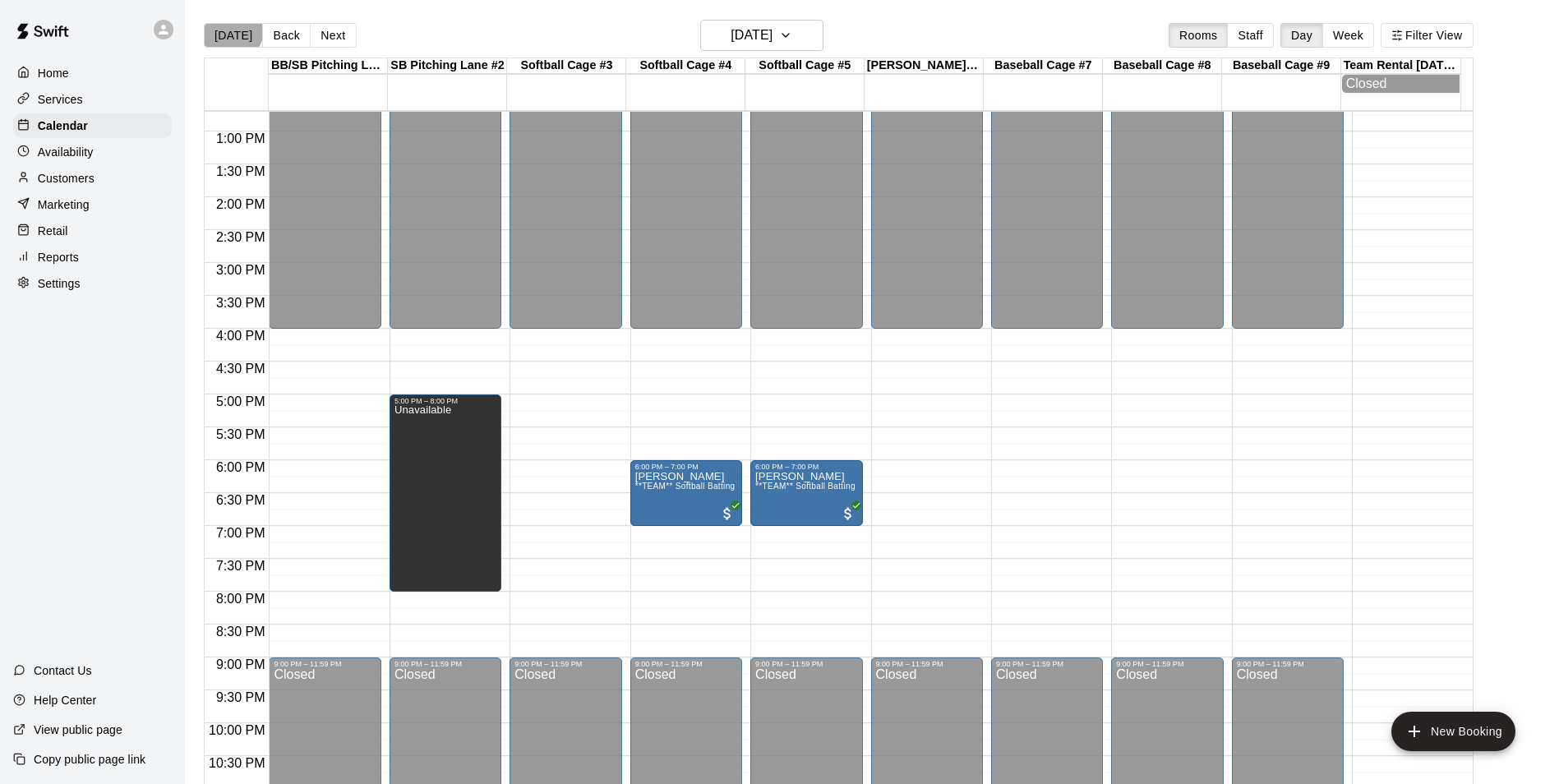
click at [227, 28] on button "[DATE]" at bounding box center [233, 35] width 60 height 25
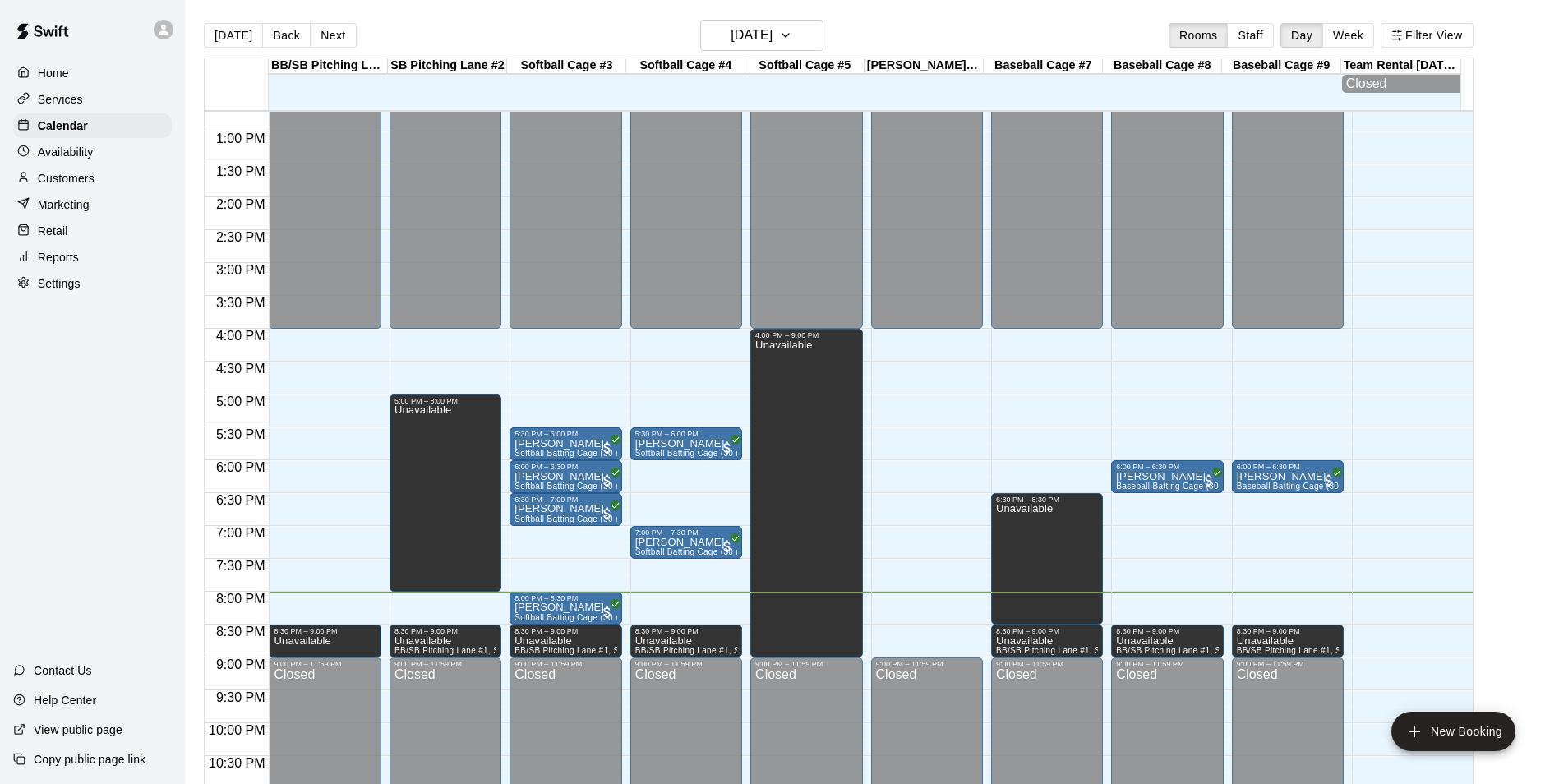
click at [502, 12] on main "[DATE] Back [DATE][DATE] Rooms Staff Day Week Filter View BB/SB [GEOGRAPHIC_DAT…" at bounding box center [871, 405] width 1374 height 810
click at [589, 602] on div "8:00 PM – 8:30 PM" at bounding box center [566, 598] width 102 height 9
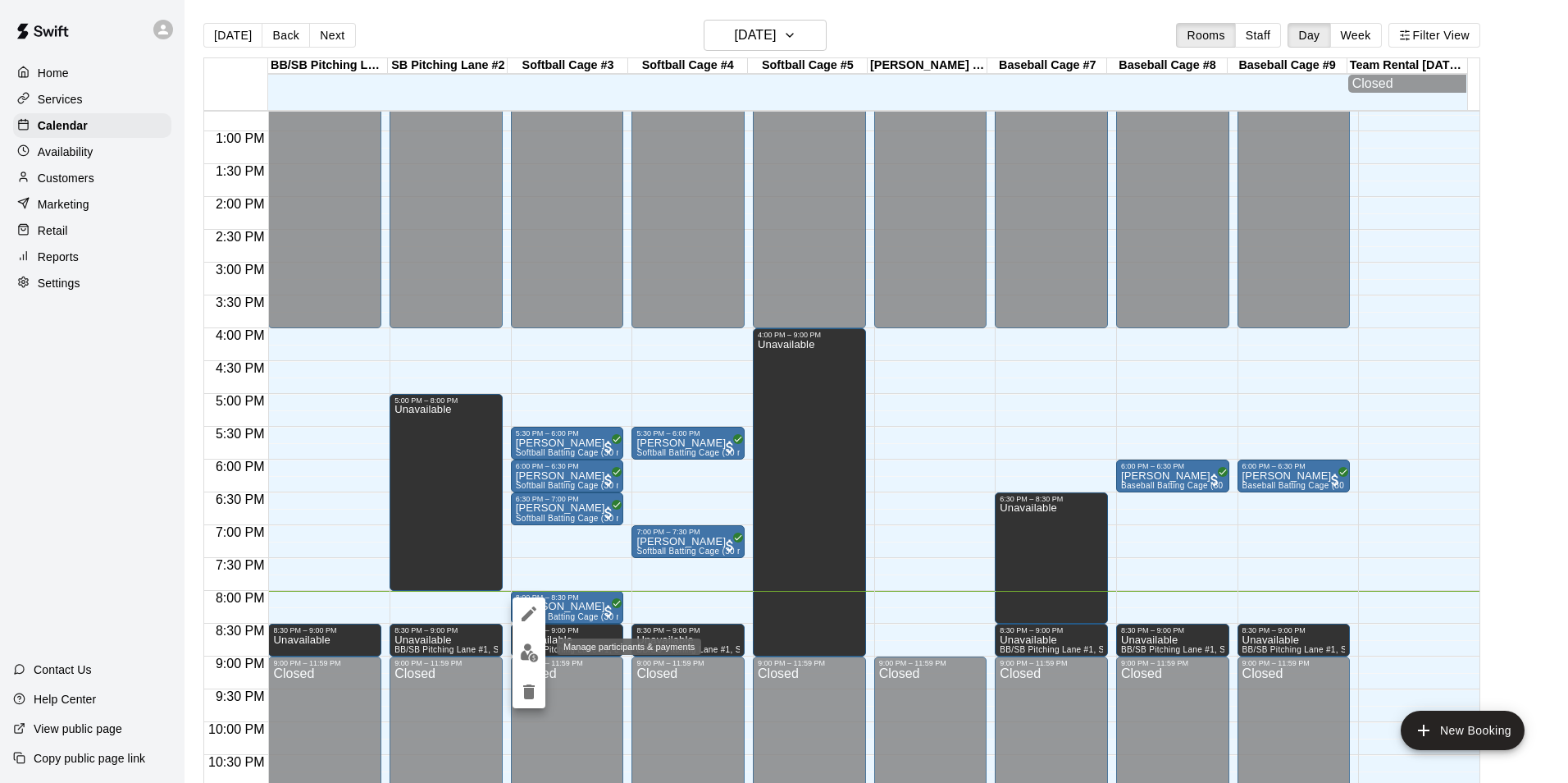
click at [531, 649] on img "edit" at bounding box center [529, 653] width 19 height 19
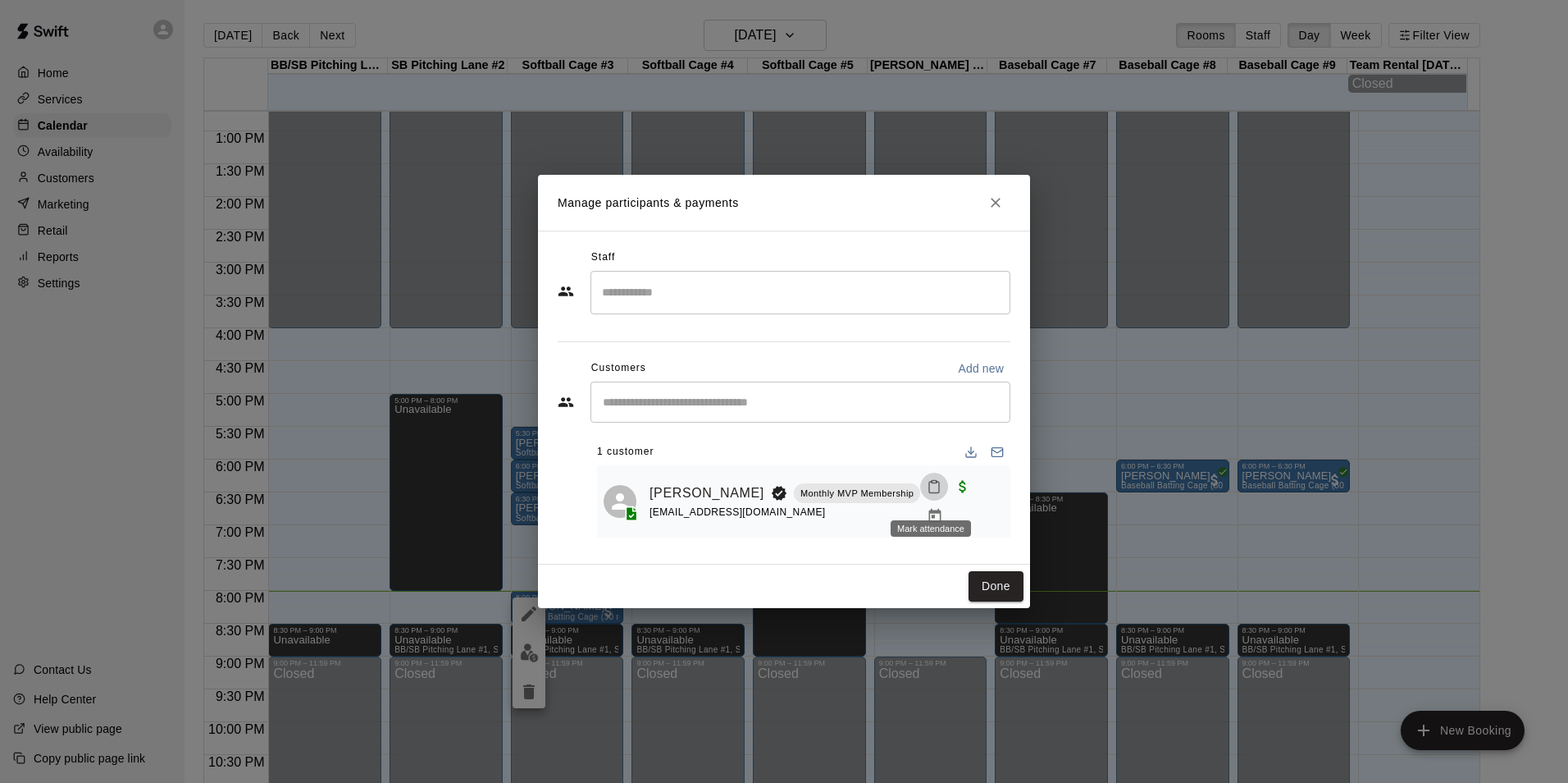
click at [935, 492] on icon "Mark attendance" at bounding box center [934, 486] width 15 height 15
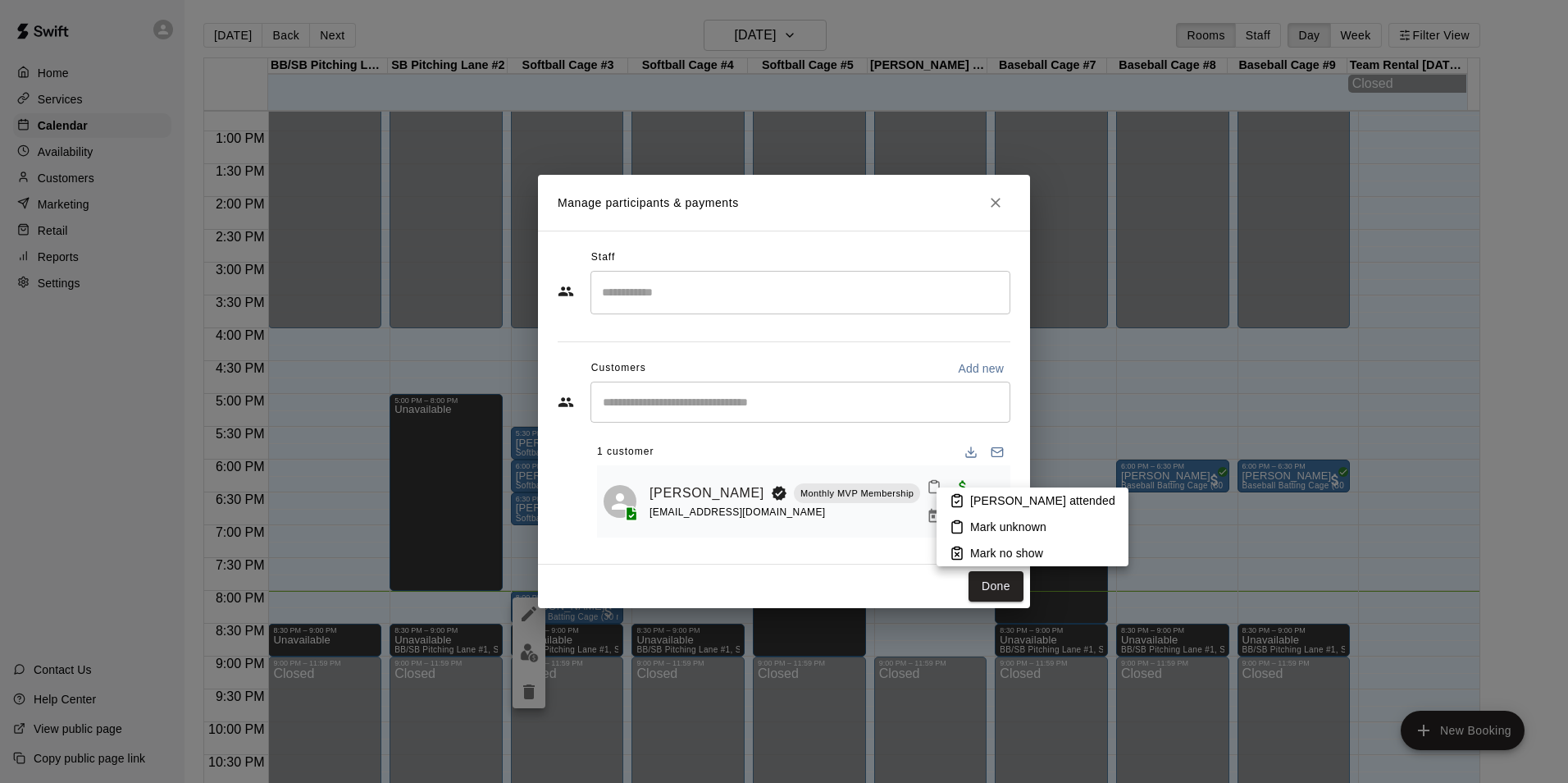
click at [975, 493] on p "[PERSON_NAME] attended" at bounding box center [1043, 500] width 145 height 16
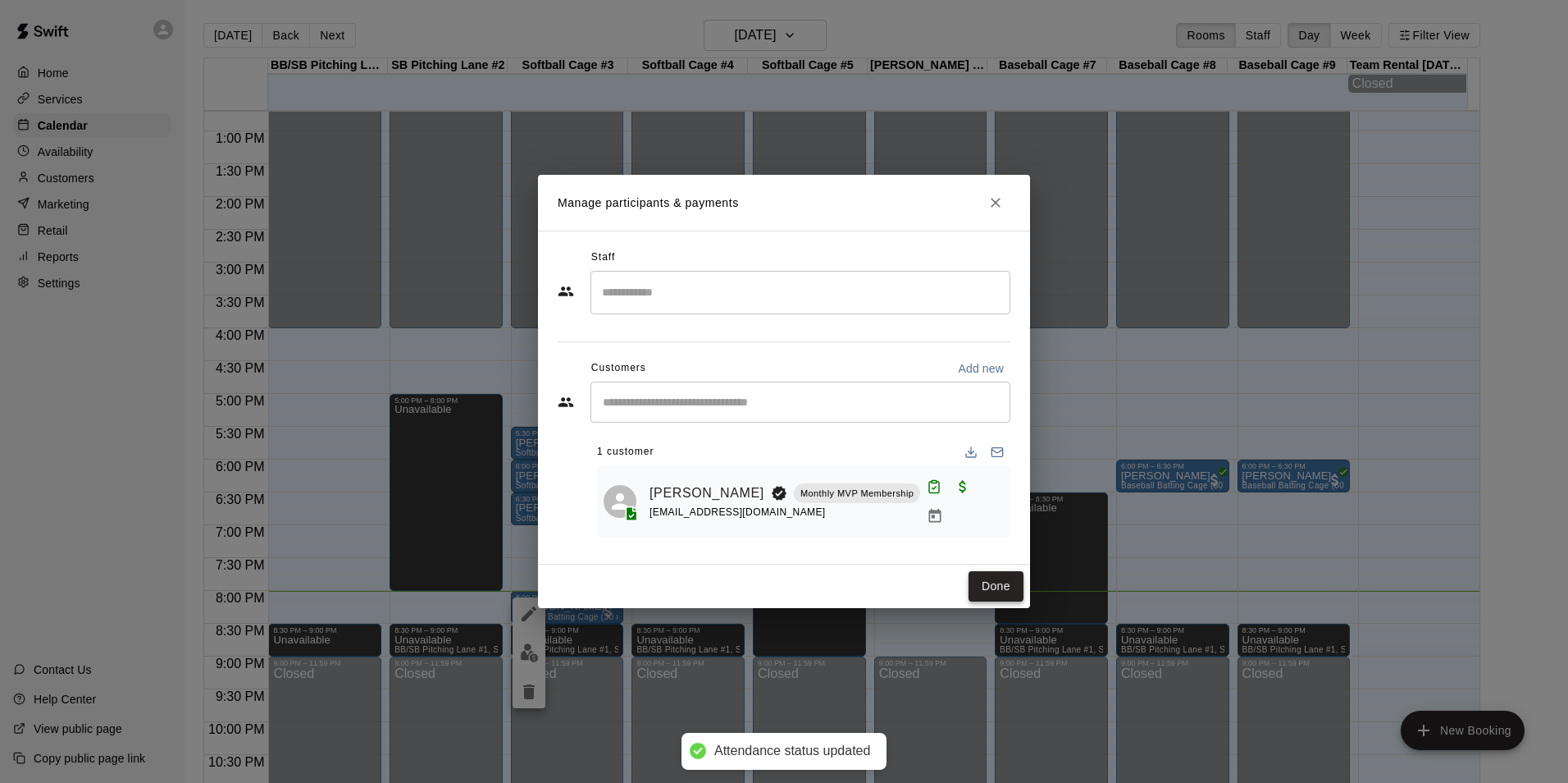
click at [976, 586] on button "Done" at bounding box center [996, 586] width 55 height 30
